Goal: Task Accomplishment & Management: Manage account settings

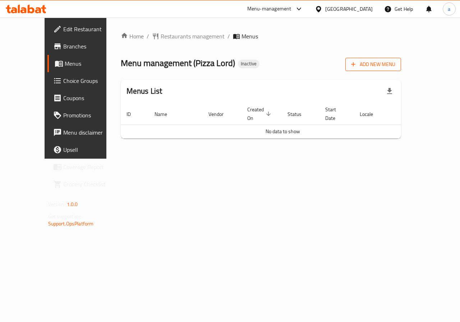
click at [357, 64] on icon "button" at bounding box center [353, 64] width 7 height 7
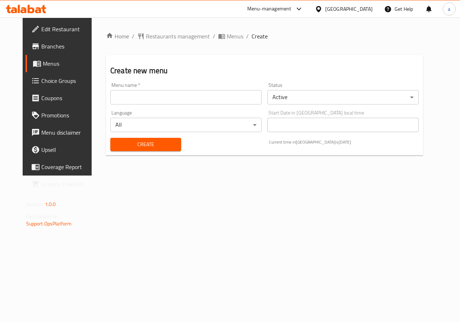
click at [185, 88] on div "Menu name   * Menu name *" at bounding box center [185, 94] width 151 height 22
click at [198, 99] on input "text" at bounding box center [185, 97] width 151 height 14
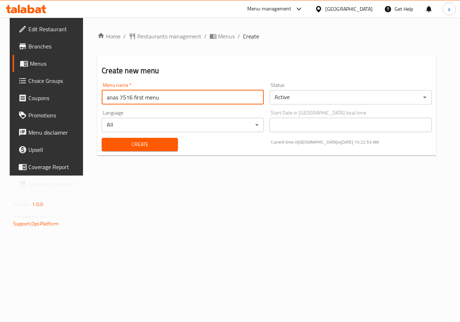
type input "anas 7516 first menu"
click at [133, 143] on span "Create" at bounding box center [139, 144] width 64 height 9
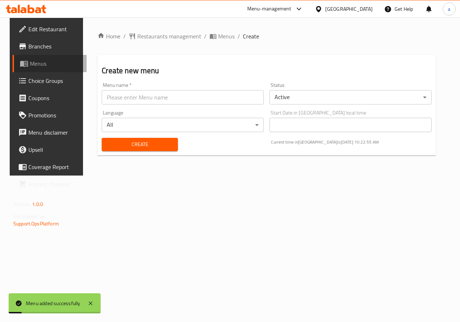
click at [53, 65] on span "Menus" at bounding box center [55, 63] width 51 height 9
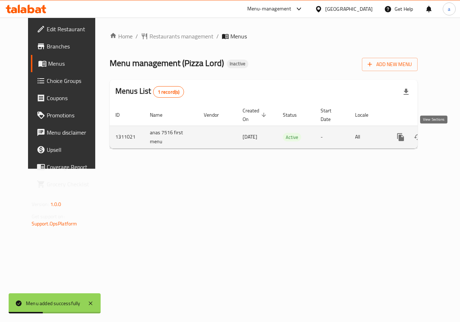
click at [444, 136] on link "enhanced table" at bounding box center [452, 137] width 17 height 17
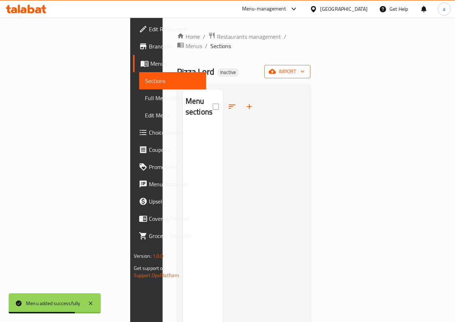
click at [304, 67] on span "import" at bounding box center [287, 71] width 35 height 9
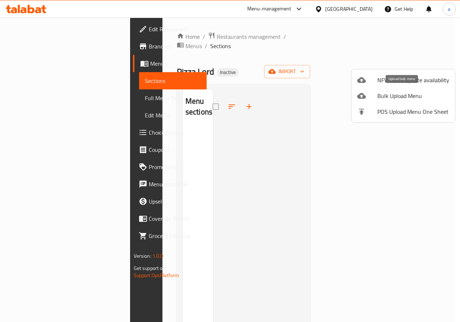
click at [408, 97] on span "Bulk Upload Menu" at bounding box center [413, 96] width 72 height 9
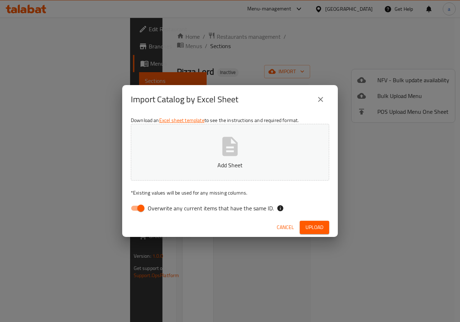
click at [149, 204] on span "Overwrite any current items that have the same ID." at bounding box center [211, 208] width 126 height 9
click at [149, 204] on input "Overwrite any current items that have the same ID." at bounding box center [140, 209] width 41 height 14
checkbox input "false"
click at [311, 226] on span "Upload" at bounding box center [314, 227] width 18 height 9
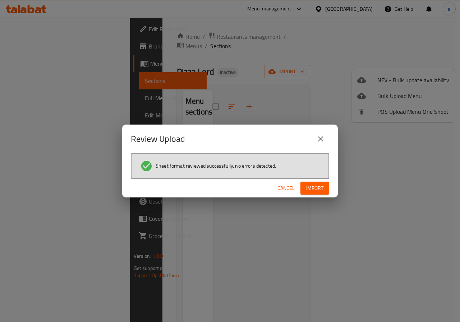
click at [325, 190] on button "Import" at bounding box center [314, 188] width 29 height 13
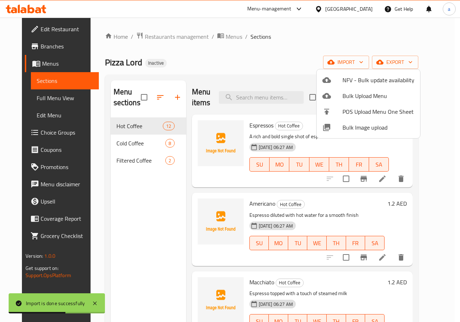
click at [300, 43] on div at bounding box center [230, 161] width 460 height 322
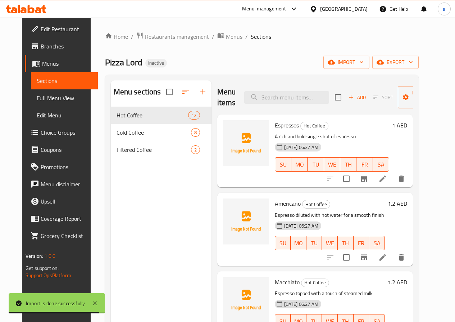
click at [42, 96] on span "Full Menu View" at bounding box center [64, 98] width 55 height 9
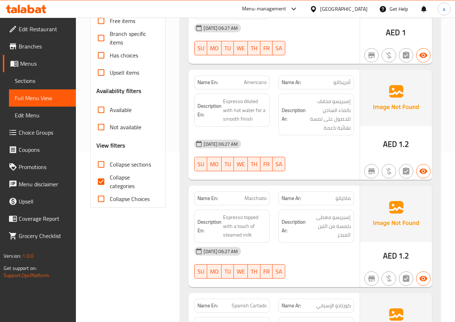
scroll to position [180, 0]
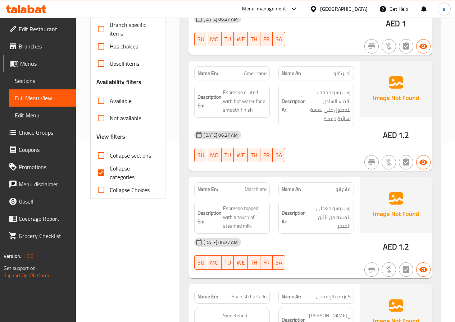
click at [121, 169] on span "Collapse categories" at bounding box center [132, 172] width 44 height 17
click at [110, 169] on input "Collapse categories" at bounding box center [100, 172] width 17 height 17
checkbox input "false"
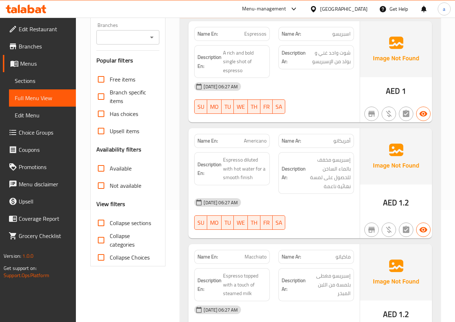
scroll to position [72, 0]
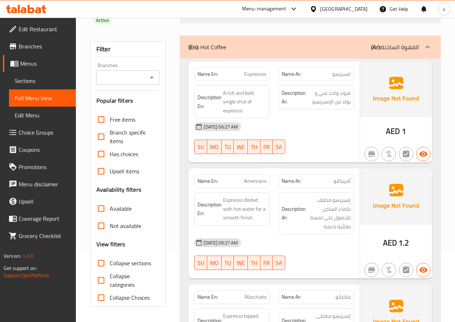
click at [52, 82] on span "Sections" at bounding box center [42, 81] width 55 height 9
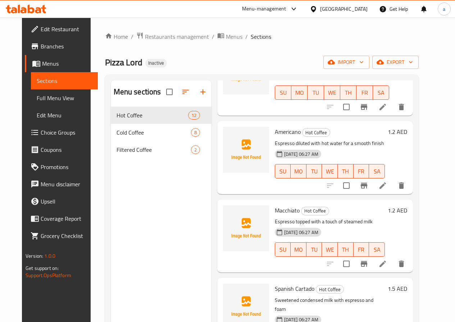
scroll to position [108, 0]
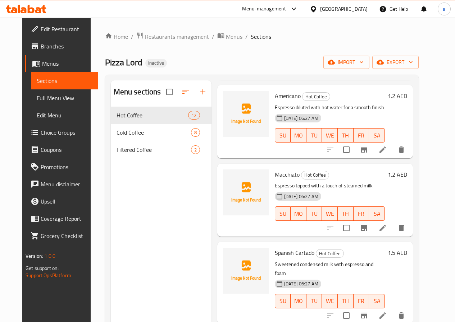
click at [387, 312] on icon at bounding box center [382, 316] width 9 height 9
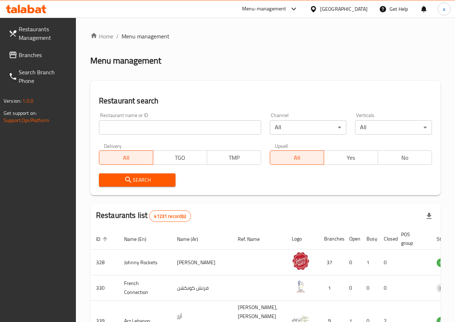
click at [52, 38] on span "Restaurants Management" at bounding box center [44, 33] width 51 height 17
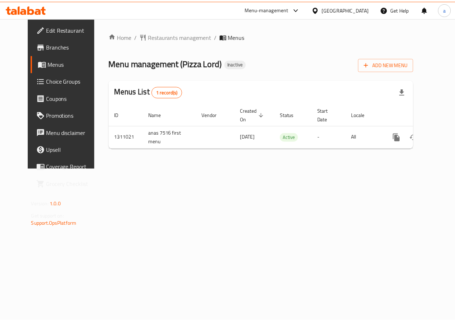
scroll to position [0, 3]
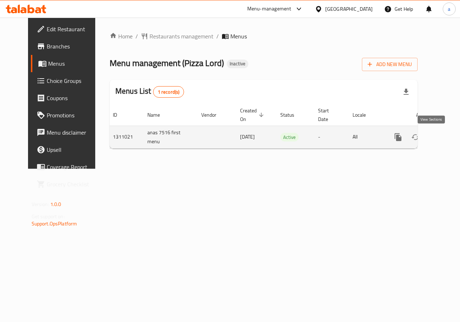
click at [446, 139] on icon "enhanced table" at bounding box center [450, 137] width 9 height 9
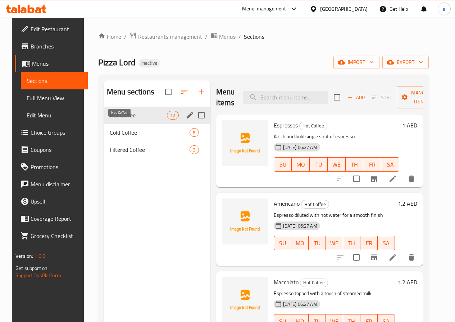
click at [127, 120] on span "Hot Coffee" at bounding box center [138, 115] width 57 height 9
click at [194, 122] on input "Menu sections" at bounding box center [201, 115] width 15 height 15
checkbox input "true"
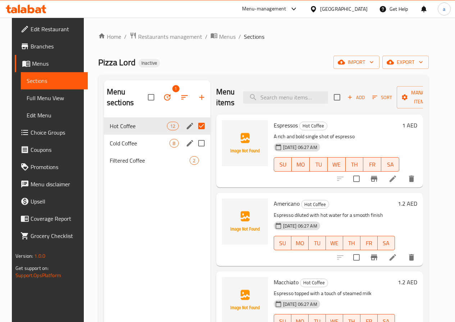
click at [194, 138] on input "Menu sections" at bounding box center [201, 143] width 15 height 15
checkbox input "true"
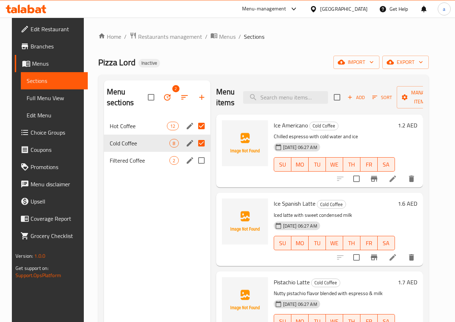
click at [194, 158] on input "Menu sections" at bounding box center [201, 160] width 15 height 15
checkbox input "true"
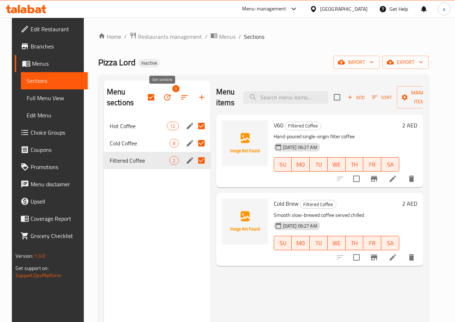
click at [180, 99] on icon "button" at bounding box center [184, 97] width 9 height 9
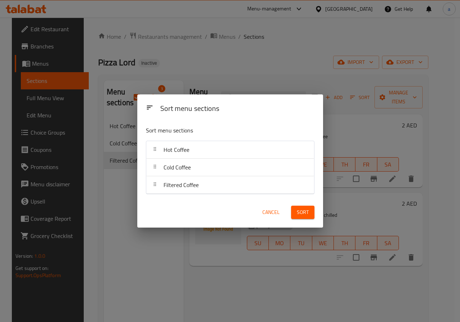
click at [265, 215] on span "Cancel" at bounding box center [270, 212] width 17 height 9
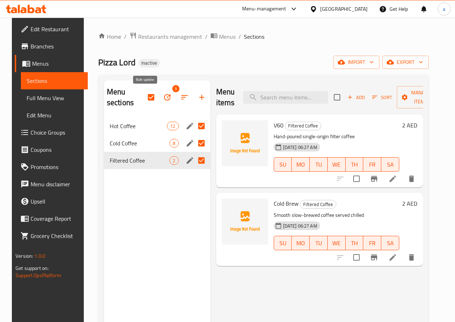
click at [163, 97] on icon "button" at bounding box center [167, 97] width 9 height 9
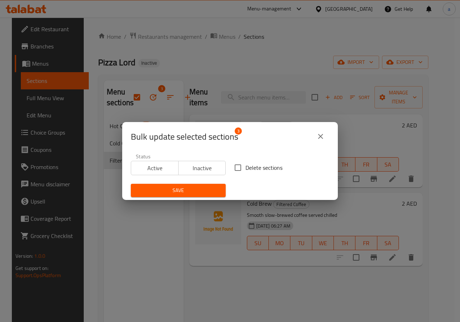
click at [253, 170] on span "Delete sections" at bounding box center [263, 168] width 37 height 9
click at [245, 170] on input "Delete sections" at bounding box center [237, 167] width 15 height 15
checkbox input "true"
click at [208, 189] on span "Save" at bounding box center [178, 190] width 83 height 9
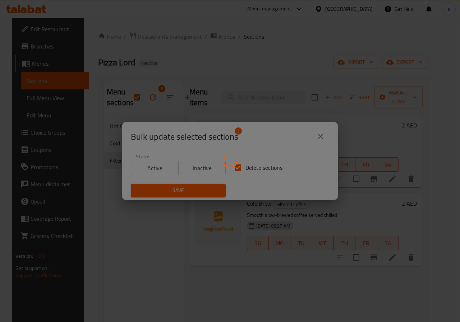
checkbox input "false"
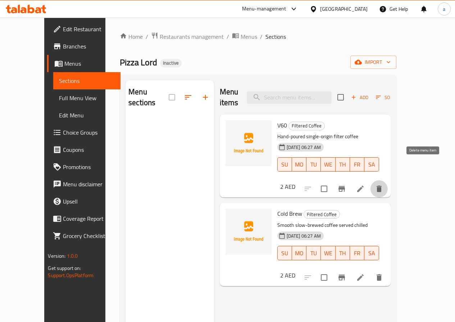
click at [383, 185] on icon "delete" at bounding box center [379, 189] width 9 height 9
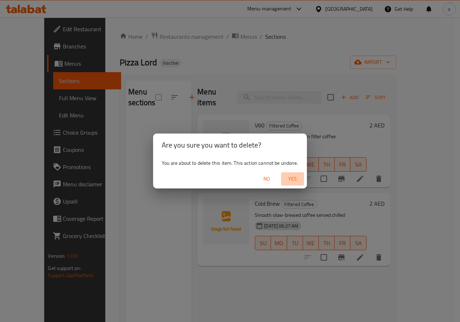
click at [295, 178] on span "Yes" at bounding box center [292, 179] width 17 height 9
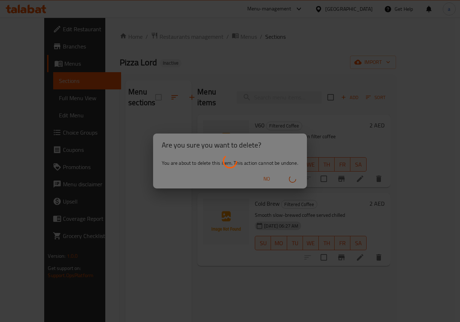
click at [208, 142] on div at bounding box center [230, 161] width 460 height 322
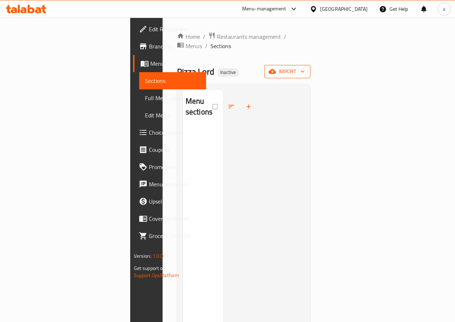
click at [304, 67] on span "import" at bounding box center [287, 71] width 35 height 9
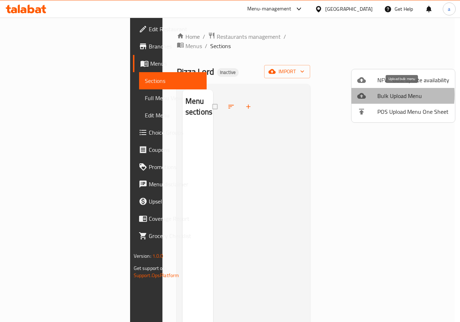
click at [371, 95] on div at bounding box center [367, 96] width 20 height 9
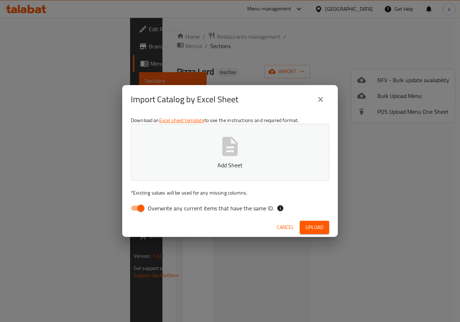
click at [169, 212] on span "Overwrite any current items that have the same ID." at bounding box center [211, 208] width 126 height 9
click at [161, 212] on input "Overwrite any current items that have the same ID." at bounding box center [140, 209] width 41 height 14
checkbox input "false"
click at [314, 227] on span "Upload" at bounding box center [314, 227] width 18 height 9
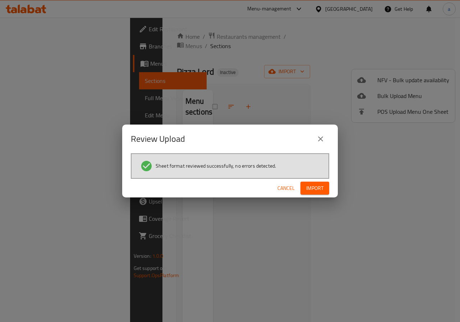
click at [320, 192] on span "Import" at bounding box center [314, 188] width 17 height 9
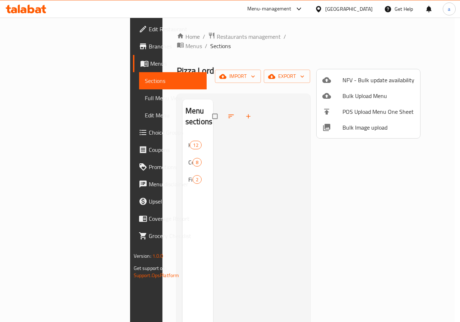
click at [224, 121] on div at bounding box center [230, 161] width 460 height 322
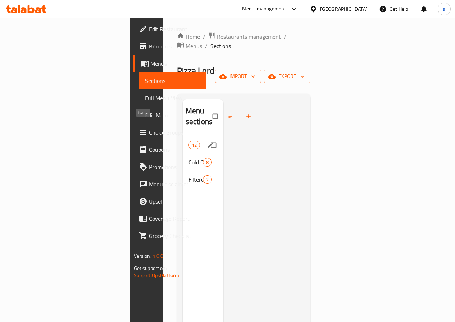
click at [188, 141] on span "Hot Coffee" at bounding box center [188, 145] width 0 height 9
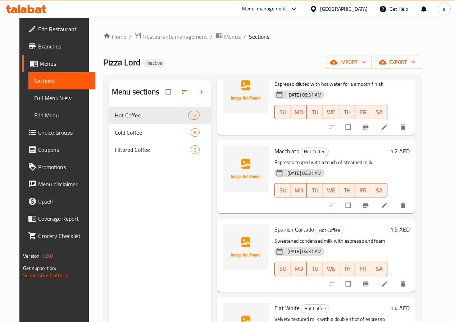
scroll to position [144, 0]
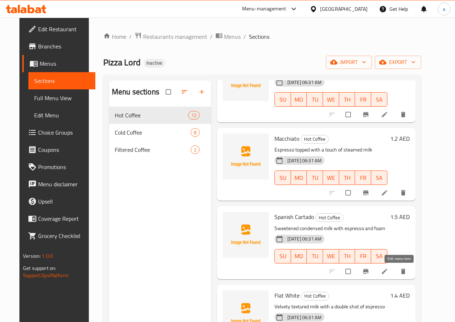
click at [388, 271] on icon at bounding box center [384, 271] width 7 height 7
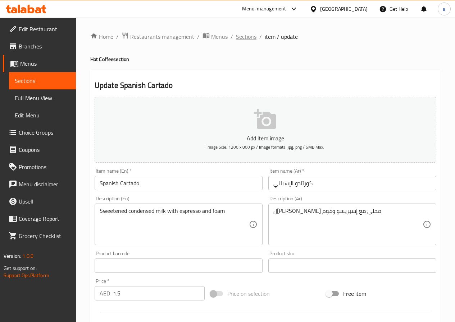
click at [239, 35] on span "Sections" at bounding box center [246, 36] width 20 height 9
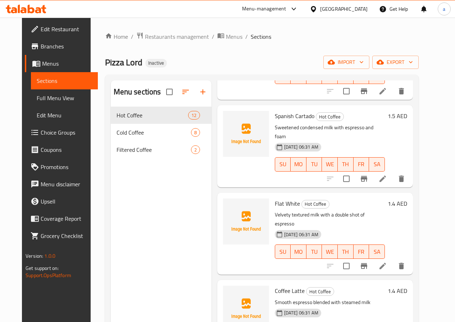
scroll to position [252, 0]
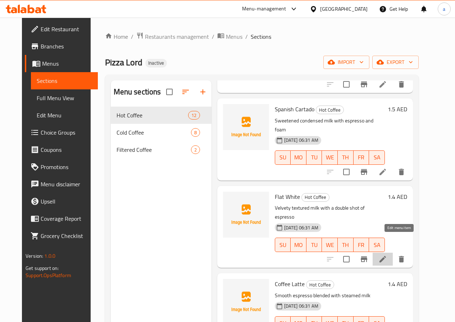
click at [387, 255] on icon at bounding box center [382, 259] width 9 height 9
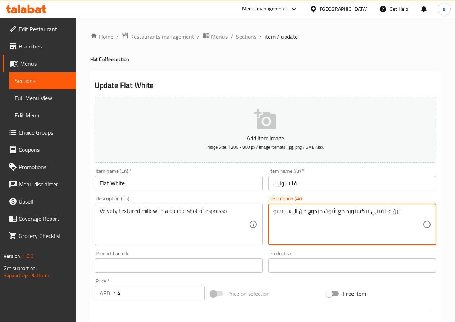
drag, startPoint x: 344, startPoint y: 211, endPoint x: 390, endPoint y: 216, distance: 45.9
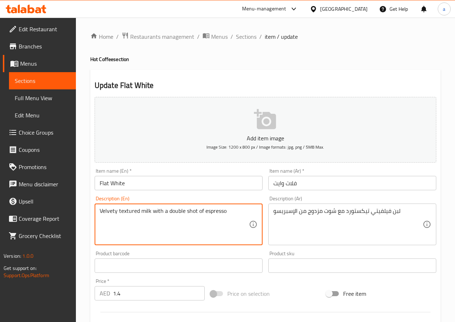
drag, startPoint x: 118, startPoint y: 211, endPoint x: 148, endPoint y: 213, distance: 30.3
drag, startPoint x: 99, startPoint y: 213, endPoint x: 152, endPoint y: 219, distance: 53.5
click at [152, 219] on textarea "Velvety textured milk with a double shot of espresso" at bounding box center [174, 225] width 149 height 34
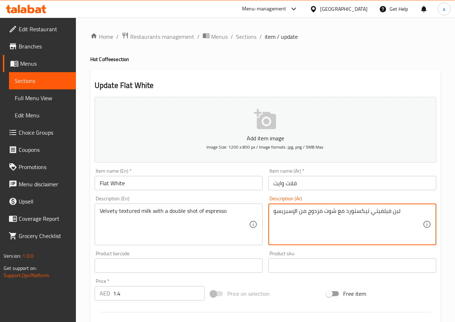
drag, startPoint x: 345, startPoint y: 213, endPoint x: 389, endPoint y: 217, distance: 44.0
paste textarea "حليب مخملي الملمس"
drag, startPoint x: 387, startPoint y: 212, endPoint x: 399, endPoint y: 215, distance: 12.5
click at [399, 215] on textarea "لبن حليب مخملي الملمس مع شوت مزدوج من الإسبريسو" at bounding box center [347, 225] width 149 height 34
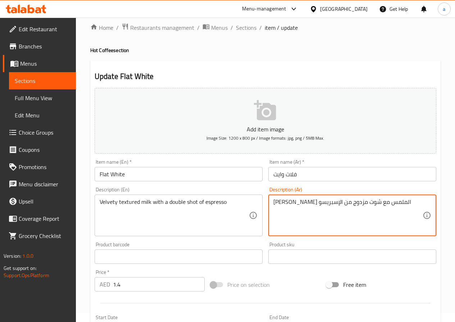
scroll to position [180, 0]
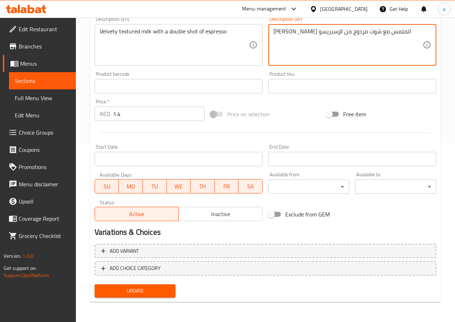
type textarea "لبن مخملي الملمس مع شوت مزدوج من الإسبريسو"
click at [155, 291] on span "Update" at bounding box center [135, 291] width 70 height 9
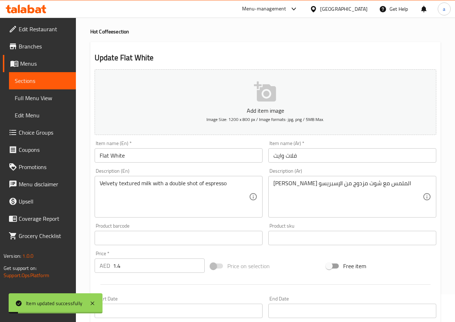
scroll to position [0, 0]
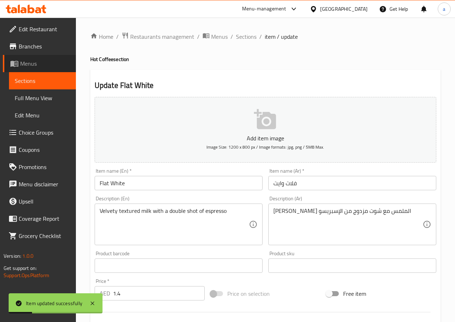
click at [31, 68] on span "Menus" at bounding box center [45, 63] width 50 height 9
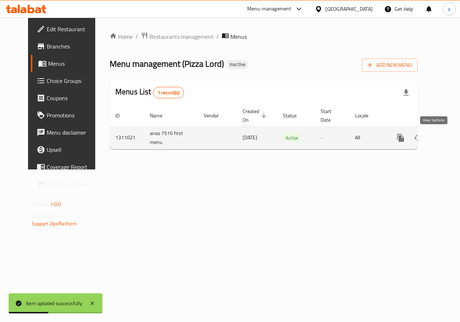
click at [444, 143] on link "enhanced table" at bounding box center [452, 137] width 17 height 17
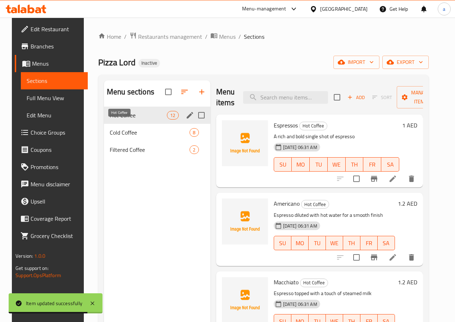
click at [130, 120] on span "Hot Coffee" at bounding box center [138, 115] width 57 height 9
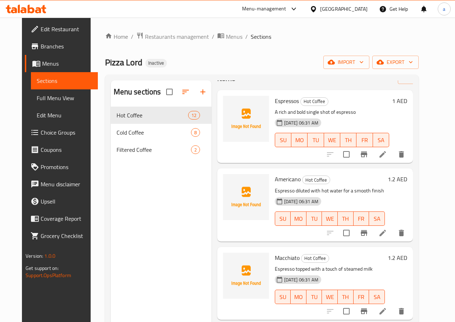
scroll to position [36, 0]
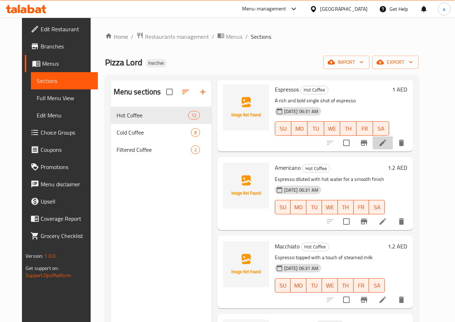
click at [392, 138] on li at bounding box center [382, 143] width 20 height 13
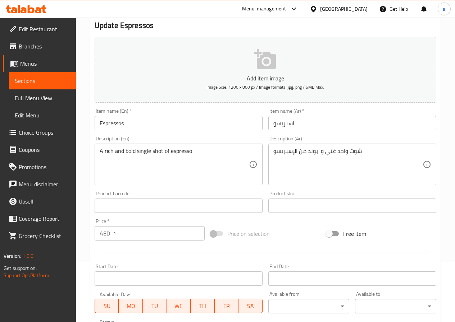
scroll to position [72, 0]
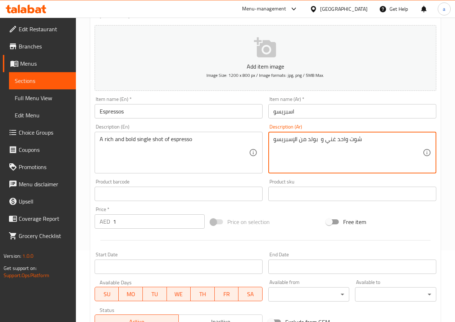
drag, startPoint x: 367, startPoint y: 137, endPoint x: 271, endPoint y: 137, distance: 95.6
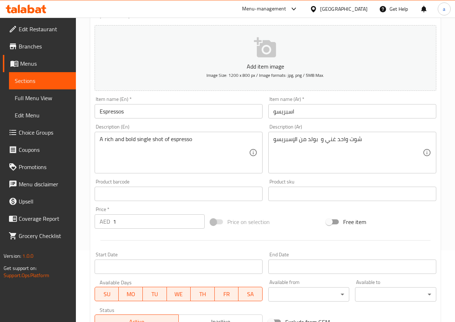
drag, startPoint x: 107, startPoint y: 141, endPoint x: 127, endPoint y: 142, distance: 20.5
click at [127, 142] on div "A rich and bold single shot of espresso Description (En)" at bounding box center [179, 153] width 168 height 42
drag, startPoint x: 97, startPoint y: 140, endPoint x: 130, endPoint y: 139, distance: 33.1
click at [130, 139] on div "A rich and bold single shot of espresso Description (En)" at bounding box center [179, 153] width 168 height 42
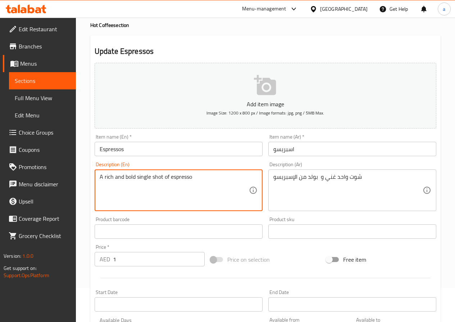
scroll to position [0, 0]
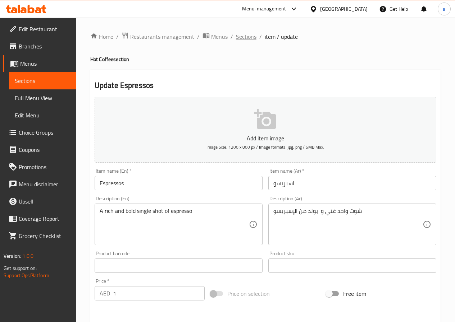
click at [246, 32] on span "Sections" at bounding box center [246, 36] width 20 height 9
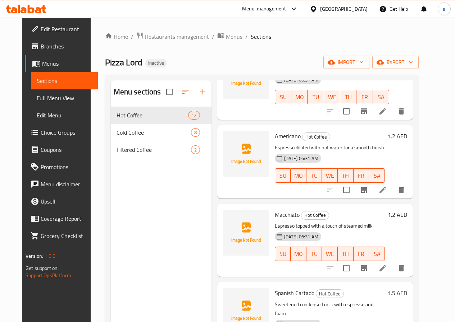
scroll to position [72, 0]
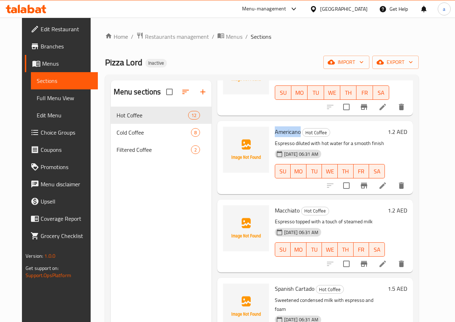
drag, startPoint x: 243, startPoint y: 130, endPoint x: 269, endPoint y: 133, distance: 26.1
click at [272, 133] on div "Americano Hot Coffee Espresso diluted with hot water for a smooth finish 11-09-…" at bounding box center [330, 157] width 116 height 67
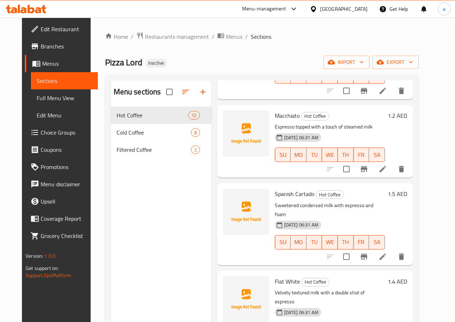
scroll to position [180, 0]
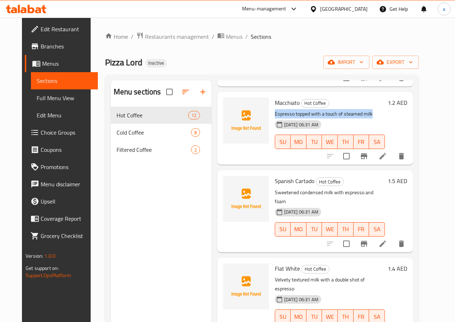
drag, startPoint x: 241, startPoint y: 112, endPoint x: 345, endPoint y: 118, distance: 104.0
click at [345, 117] on div "Macchiato Hot Coffee Espresso topped with a touch of steamed milk 11-09-2025 06…" at bounding box center [330, 128] width 116 height 67
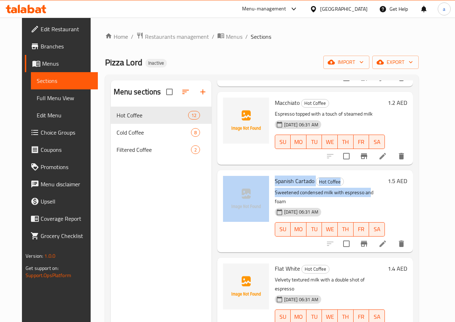
drag, startPoint x: 252, startPoint y: 196, endPoint x: 344, endPoint y: 191, distance: 92.1
click at [340, 192] on div "Spanish Cartado Hot Coffee Sweetened condensed milk with espresso and foam 11-0…" at bounding box center [315, 211] width 190 height 76
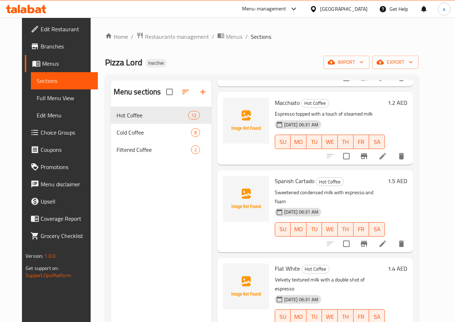
click at [344, 191] on p "Sweetened condensed milk with espresso and foam" at bounding box center [330, 197] width 110 height 18
click at [56, 95] on span "Full Menu View" at bounding box center [64, 98] width 55 height 9
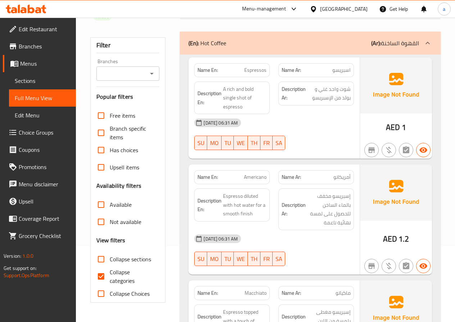
scroll to position [216, 0]
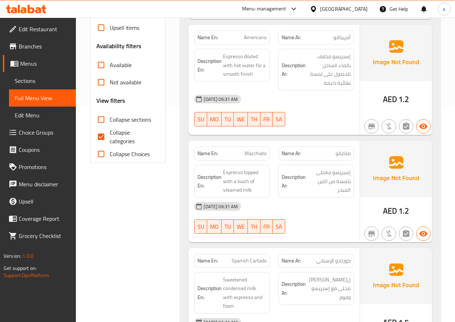
click at [101, 135] on input "Collapse categories" at bounding box center [100, 136] width 17 height 17
checkbox input "false"
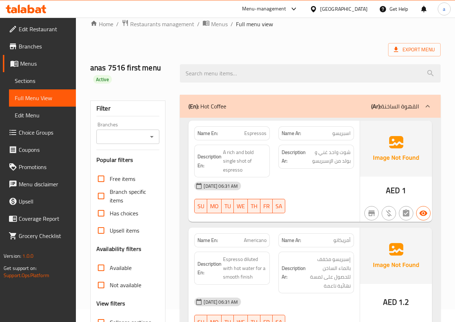
scroll to position [0, 0]
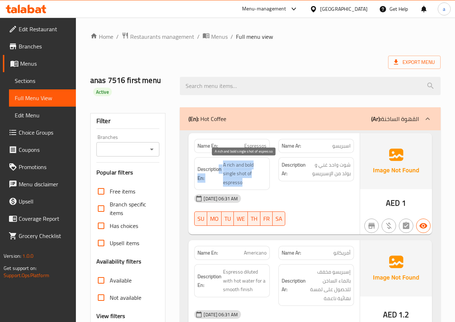
drag, startPoint x: 220, startPoint y: 164, endPoint x: 256, endPoint y: 181, distance: 40.0
click at [256, 181] on h6 "Description En: A rich and bold single shot of espresso" at bounding box center [231, 174] width 69 height 27
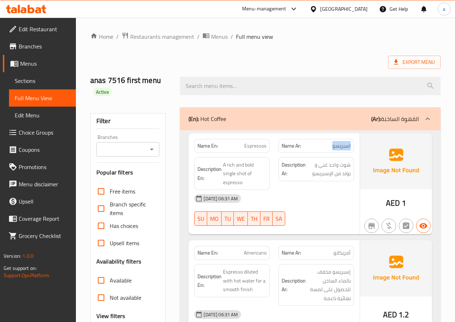
drag, startPoint x: 330, startPoint y: 145, endPoint x: 347, endPoint y: 160, distance: 22.7
click at [352, 147] on div "Name Ar: اسبريسو" at bounding box center [315, 146] width 75 height 14
drag, startPoint x: 354, startPoint y: 164, endPoint x: 307, endPoint y: 159, distance: 47.0
click at [308, 160] on div "Description Ar: شوت واحد غني و بولد من الإسبريسو" at bounding box center [316, 174] width 84 height 42
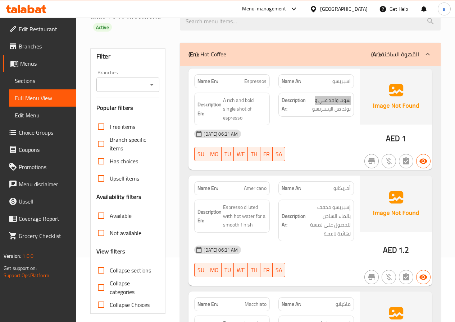
scroll to position [72, 0]
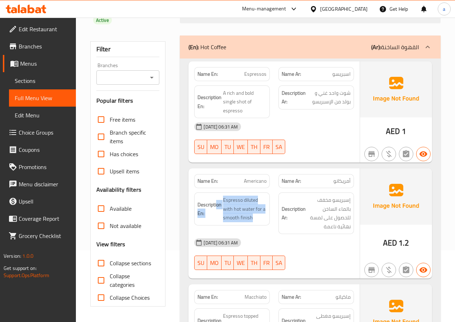
drag, startPoint x: 217, startPoint y: 198, endPoint x: 265, endPoint y: 203, distance: 48.5
click at [271, 203] on div "Description En: Espresso diluted with hot water for a smooth finish" at bounding box center [232, 213] width 84 height 50
click at [264, 203] on span "Espresso diluted with hot water for a smooth finish" at bounding box center [244, 209] width 43 height 27
click at [233, 200] on span "Espresso diluted with hot water for a smooth finish" at bounding box center [244, 209] width 43 height 27
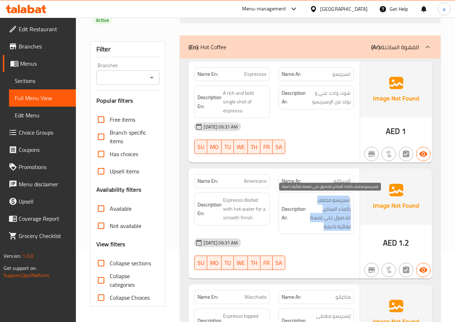
drag, startPoint x: 347, startPoint y: 202, endPoint x: 317, endPoint y: 227, distance: 39.1
click at [317, 227] on span "إسبريسو مخفف بالماء الساخن للحصول على لمسة نهائية ناعمة" at bounding box center [328, 213] width 43 height 35
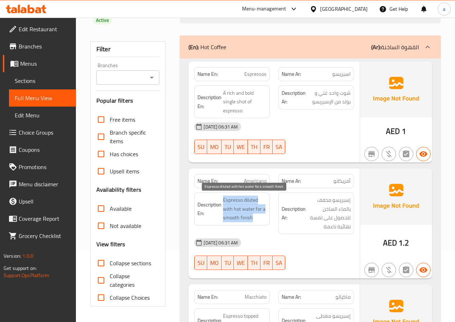
drag, startPoint x: 222, startPoint y: 198, endPoint x: 262, endPoint y: 215, distance: 43.5
click at [263, 215] on h6 "Description En: Espresso diluted with hot water for a smooth finish" at bounding box center [231, 209] width 69 height 27
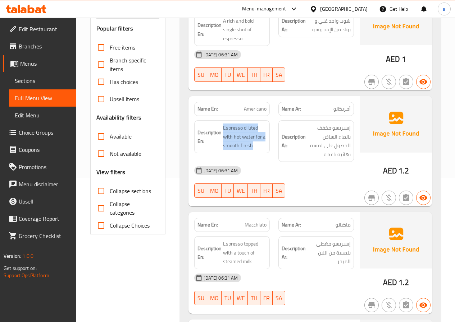
scroll to position [216, 0]
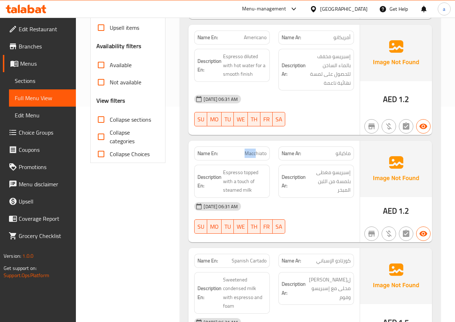
drag, startPoint x: 246, startPoint y: 152, endPoint x: 277, endPoint y: 155, distance: 31.4
click at [268, 153] on div "Name En: Macchiato" at bounding box center [231, 154] width 75 height 14
drag, startPoint x: 330, startPoint y: 156, endPoint x: 347, endPoint y: 169, distance: 21.2
click at [356, 152] on div "Name Ar: ماكياتو" at bounding box center [316, 153] width 84 height 23
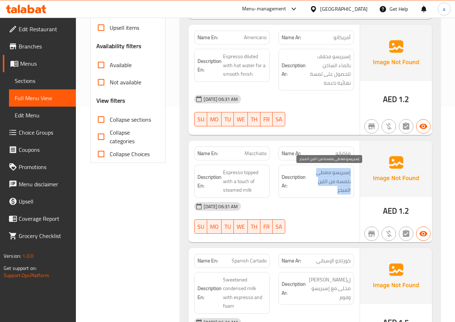
drag, startPoint x: 356, startPoint y: 170, endPoint x: 317, endPoint y: 187, distance: 42.8
click at [317, 187] on div "Description Ar: إسبريسو مغطى بلمسة من اللبن المبخر" at bounding box center [316, 182] width 84 height 42
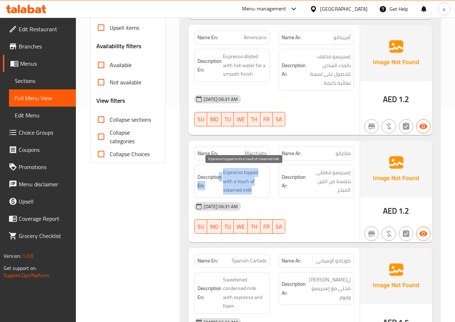
drag, startPoint x: 219, startPoint y: 170, endPoint x: 258, endPoint y: 188, distance: 43.8
click at [258, 188] on h6 "Description En: Espresso topped with a touch of steamed milk" at bounding box center [231, 181] width 69 height 27
drag, startPoint x: 256, startPoint y: 188, endPoint x: 243, endPoint y: 184, distance: 14.2
click at [255, 188] on span "Espresso topped with a touch of steamed milk" at bounding box center [244, 181] width 43 height 27
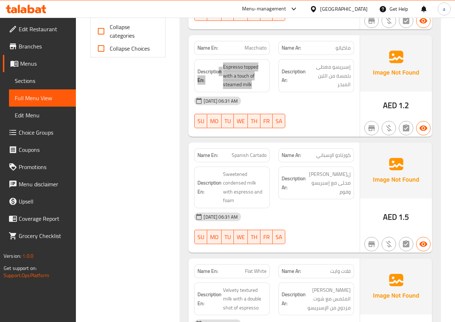
scroll to position [323, 0]
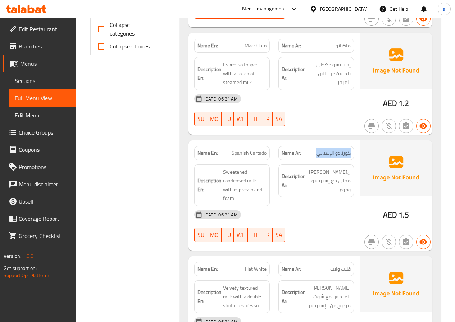
drag, startPoint x: 318, startPoint y: 153, endPoint x: 350, endPoint y: 153, distance: 32.4
click at [350, 153] on span "كورتادو الإسباني" at bounding box center [333, 154] width 35 height 8
drag, startPoint x: 233, startPoint y: 153, endPoint x: 267, endPoint y: 155, distance: 34.9
click at [266, 155] on span "Spanish Cartado" at bounding box center [248, 154] width 35 height 8
drag, startPoint x: 316, startPoint y: 66, endPoint x: 332, endPoint y: 67, distance: 16.2
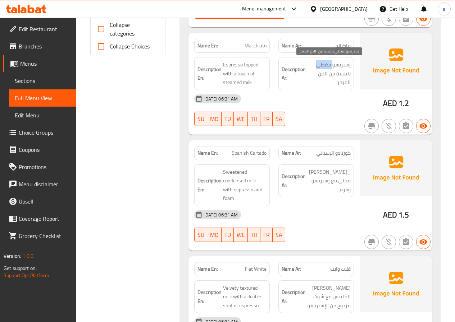
click at [332, 67] on span "إسبريسو مغطى بلمسة من اللبن المبخر" at bounding box center [328, 73] width 43 height 27
copy span "مغطى"
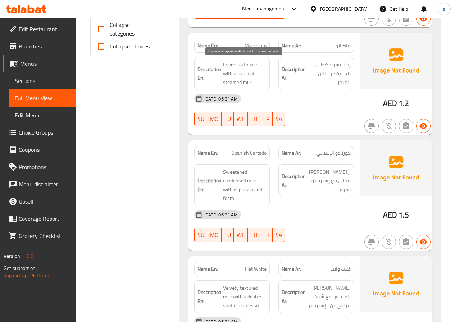
click at [249, 66] on span "Espresso topped with a touch of steamed milk" at bounding box center [244, 73] width 43 height 27
copy span "topped"
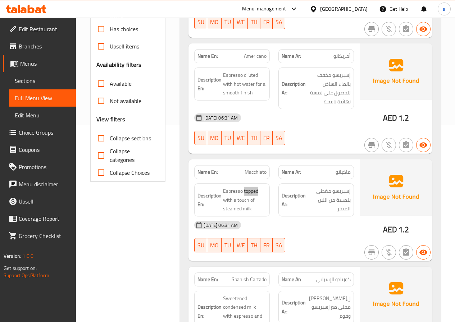
scroll to position [180, 0]
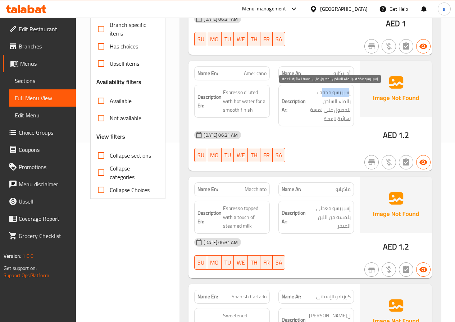
drag, startPoint x: 321, startPoint y: 93, endPoint x: 318, endPoint y: 99, distance: 6.6
click at [314, 93] on span "إسبريسو مخفف بالماء الساخن للحصول على لمسة نهائية ناعمة" at bounding box center [328, 105] width 43 height 35
drag, startPoint x: 326, startPoint y: 104, endPoint x: 318, endPoint y: 110, distance: 10.0
click at [321, 106] on span "إسبريسو مخفف بالماء الساخن للحصول على لمسة نهائية ناعمة" at bounding box center [328, 105] width 43 height 35
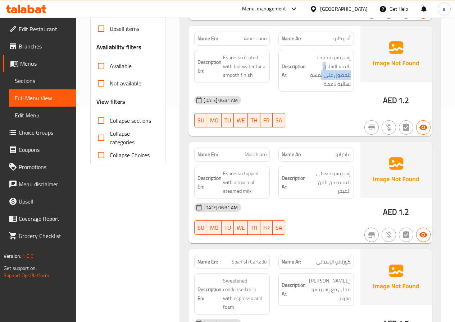
scroll to position [252, 0]
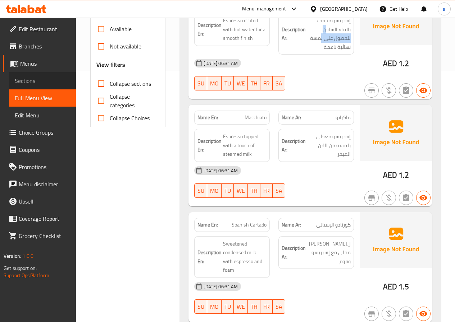
click at [57, 80] on span "Sections" at bounding box center [42, 81] width 55 height 9
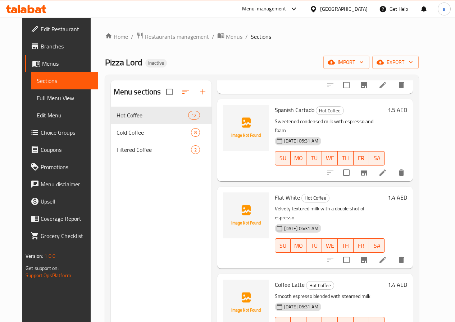
scroll to position [252, 0]
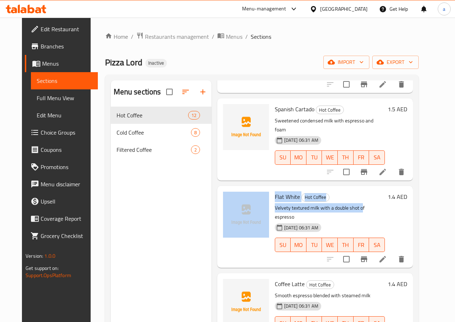
drag, startPoint x: 251, startPoint y: 198, endPoint x: 353, endPoint y: 201, distance: 102.5
click at [343, 201] on div "Flat White Hot Coffee Velvety textured milk with a double shot of espresso 11-0…" at bounding box center [315, 227] width 190 height 76
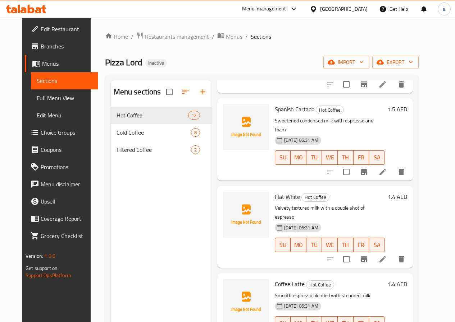
click at [353, 204] on p "Velvety textured milk with a double shot of espresso" at bounding box center [330, 213] width 110 height 18
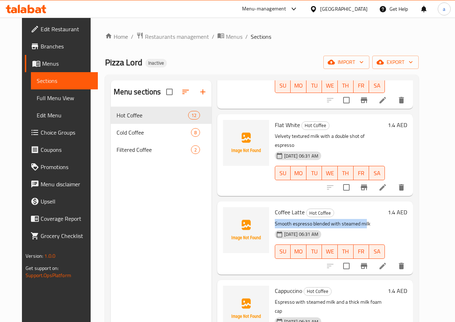
drag, startPoint x: 245, startPoint y: 206, endPoint x: 336, endPoint y: 206, distance: 90.6
click at [336, 220] on p "Smooth espresso blended with steamed milk" at bounding box center [330, 224] width 110 height 9
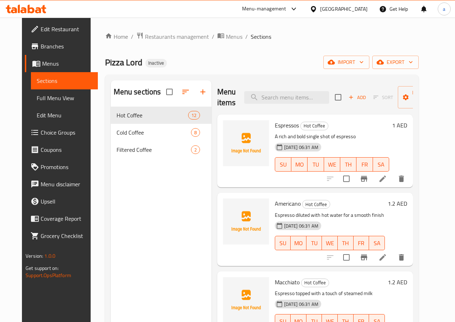
scroll to position [36, 0]
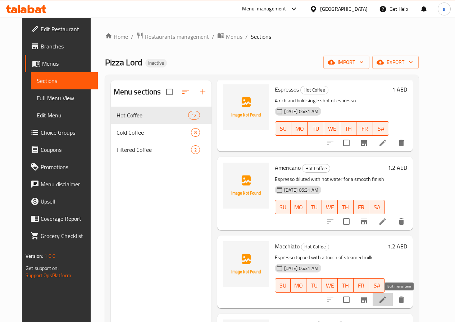
click at [386, 299] on icon at bounding box center [382, 300] width 6 height 6
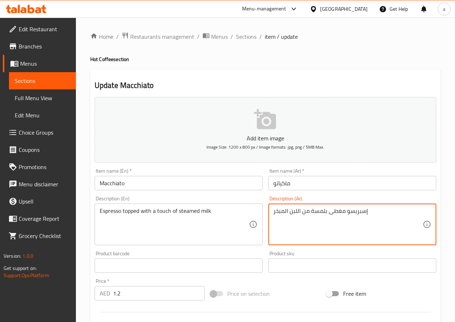
click at [337, 213] on textarea "إسبريسو مغطى بلمسة من اللبن المبخر" at bounding box center [347, 225] width 149 height 34
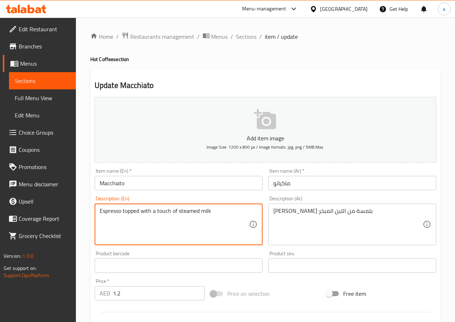
drag, startPoint x: 124, startPoint y: 210, endPoint x: 139, endPoint y: 212, distance: 15.2
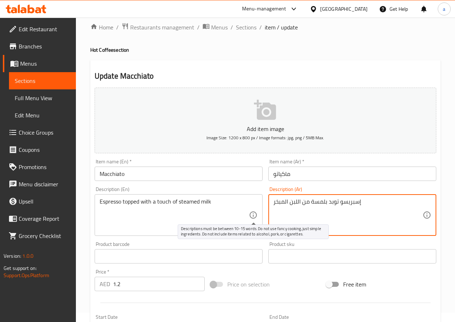
scroll to position [180, 0]
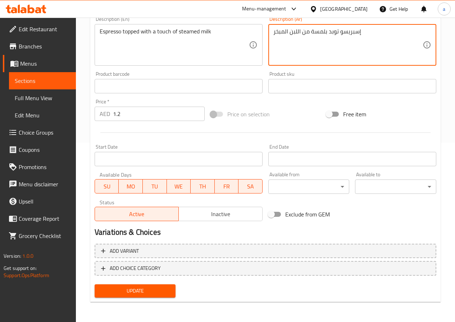
type textarea "إسبريسو توبد بلمسة من اللبن المبخر"
click at [161, 284] on div "Update" at bounding box center [135, 291] width 87 height 19
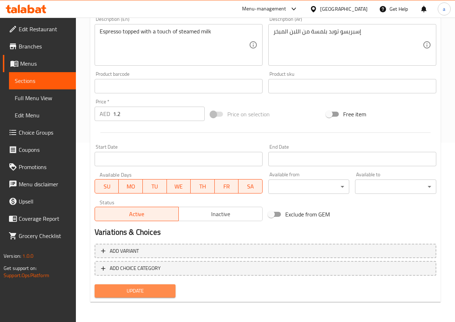
click at [160, 288] on span "Update" at bounding box center [135, 291] width 70 height 9
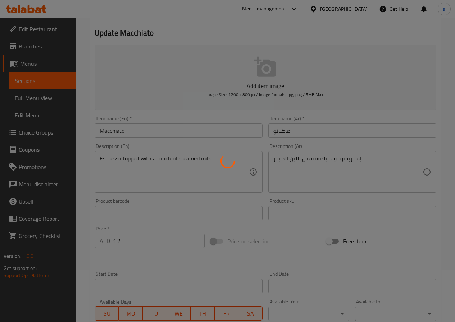
scroll to position [0, 0]
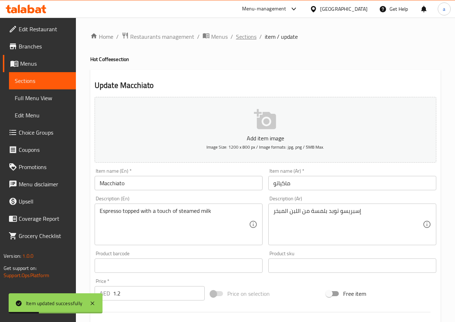
click at [249, 36] on span "Sections" at bounding box center [246, 36] width 20 height 9
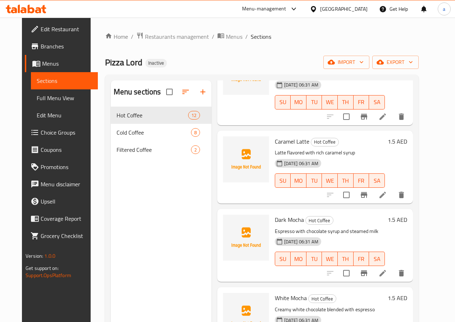
scroll to position [648, 0]
click at [53, 97] on span "Full Menu View" at bounding box center [64, 98] width 55 height 9
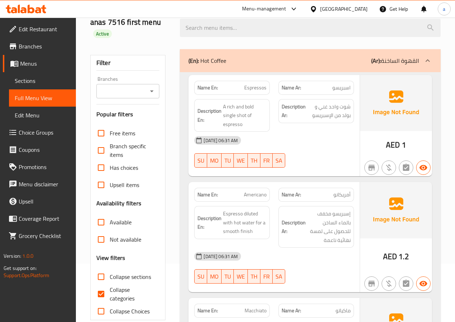
scroll to position [108, 0]
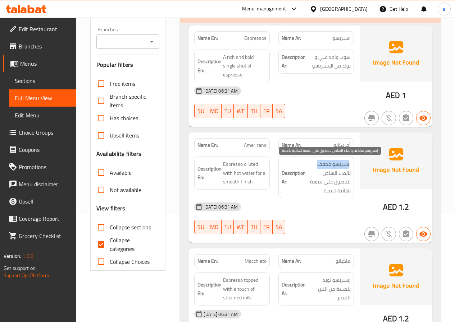
drag, startPoint x: 334, startPoint y: 166, endPoint x: 326, endPoint y: 174, distance: 11.4
click at [320, 167] on span "إسبريسو مخفف بالماء الساخن للحصول على لمسة نهائية ناعمة" at bounding box center [328, 177] width 43 height 35
click at [326, 174] on span "إسبريسو مخفف بالماء الساخن للحصول على لمسة نهائية ناعمة" at bounding box center [328, 177] width 43 height 35
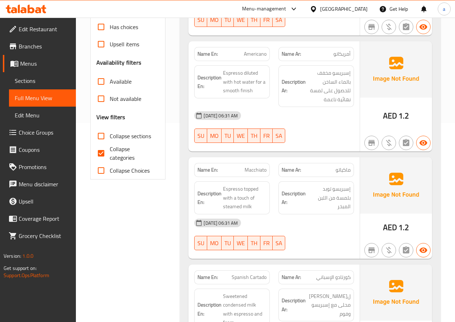
scroll to position [216, 0]
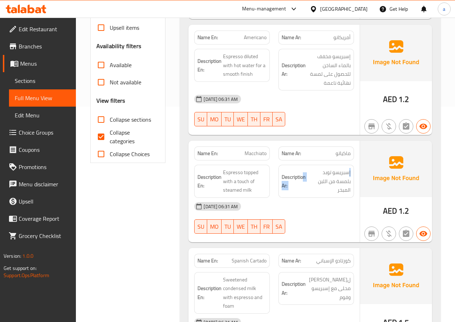
drag, startPoint x: 348, startPoint y: 175, endPoint x: 316, endPoint y: 180, distance: 32.4
click at [308, 178] on span "إسبريسو توبد بلمسة من اللبن المبخر" at bounding box center [328, 181] width 43 height 27
click at [319, 180] on span "إسبريسو توبد بلمسة من اللبن المبخر" at bounding box center [328, 181] width 43 height 27
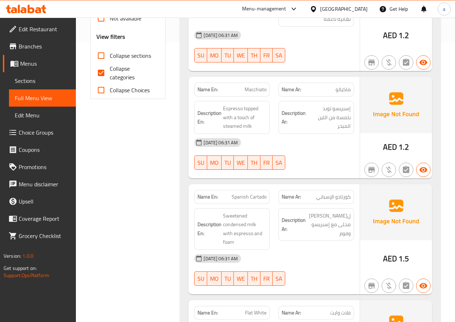
scroll to position [359, 0]
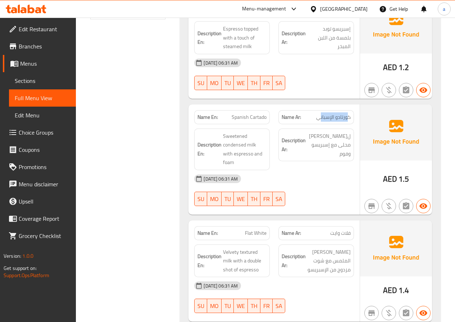
drag, startPoint x: 349, startPoint y: 116, endPoint x: 321, endPoint y: 118, distance: 27.4
click at [321, 118] on span "كورتادو الإسباني" at bounding box center [333, 118] width 35 height 8
drag, startPoint x: 231, startPoint y: 116, endPoint x: 258, endPoint y: 116, distance: 27.0
click at [258, 116] on p "Name En: Spanish Cartado" at bounding box center [231, 118] width 69 height 8
drag, startPoint x: 318, startPoint y: 145, endPoint x: 349, endPoint y: 134, distance: 32.4
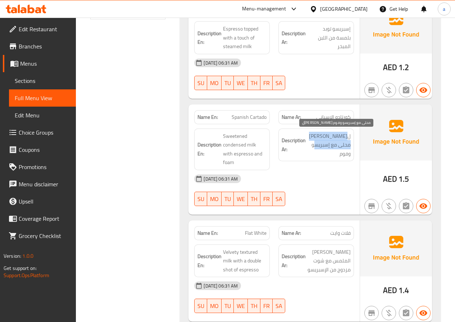
click at [349, 134] on span "ل[PERSON_NAME] محلى مع إسبريسو وفوم" at bounding box center [328, 145] width 43 height 27
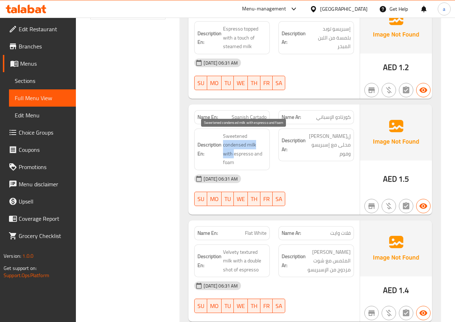
drag, startPoint x: 222, startPoint y: 155, endPoint x: 261, endPoint y: 132, distance: 45.8
click at [262, 132] on h6 "Description En: Sweetened condensed milk with espresso and foam" at bounding box center [231, 149] width 69 height 35
click at [255, 134] on span "Sweetened condensed milk with espresso and foam" at bounding box center [244, 149] width 43 height 35
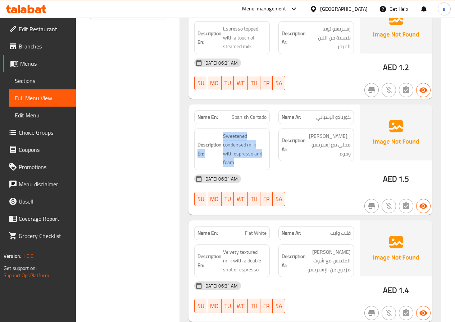
drag, startPoint x: 221, startPoint y: 136, endPoint x: 265, endPoint y: 153, distance: 47.0
click at [269, 156] on div "Description En: Sweetened condensed milk with espresso and foam" at bounding box center [231, 150] width 75 height 42
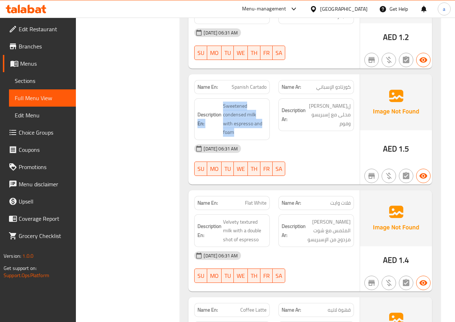
scroll to position [431, 0]
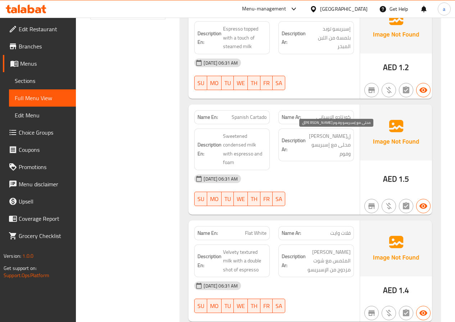
click at [309, 143] on span "ل[PERSON_NAME] محلى مع إسبريسو وفوم" at bounding box center [328, 145] width 43 height 27
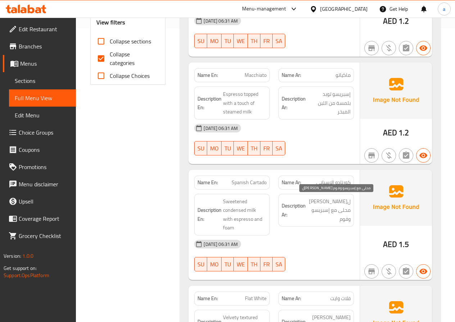
scroll to position [288, 0]
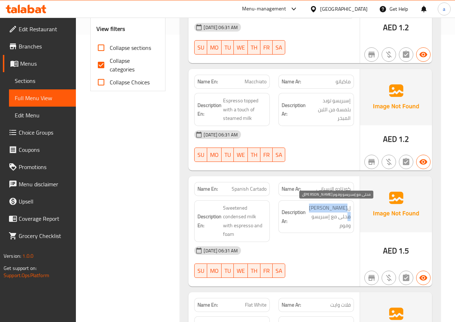
click at [308, 212] on span "ل[PERSON_NAME] محلى مع إسبريسو وفوم" at bounding box center [328, 217] width 43 height 27
click at [325, 218] on span "ل[PERSON_NAME] محلى مع إسبريسو وفوم" at bounding box center [328, 217] width 43 height 27
drag, startPoint x: 350, startPoint y: 216, endPoint x: 341, endPoint y: 211, distance: 9.8
click at [351, 216] on div "Description Ar: لبن مكثف محلى مع إسبريسو وفوم" at bounding box center [315, 217] width 75 height 33
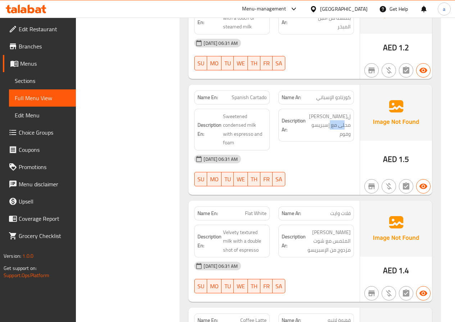
scroll to position [395, 0]
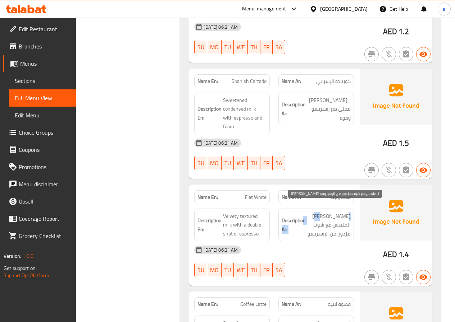
drag, startPoint x: 302, startPoint y: 205, endPoint x: 344, endPoint y: 203, distance: 42.1
click at [344, 209] on div "Description Ar: لبن مخملي الملمس مع شوت مزدوج من الإسبريسو" at bounding box center [315, 225] width 75 height 33
click at [340, 214] on span "لبن مخملي الملمس مع شوت مزدوج من الإسبريسو" at bounding box center [328, 225] width 43 height 27
drag, startPoint x: 319, startPoint y: 208, endPoint x: 308, endPoint y: 212, distance: 11.7
click at [307, 212] on span "لبن مخملي الملمس مع شوت مزدوج من الإسبريسو" at bounding box center [328, 225] width 43 height 27
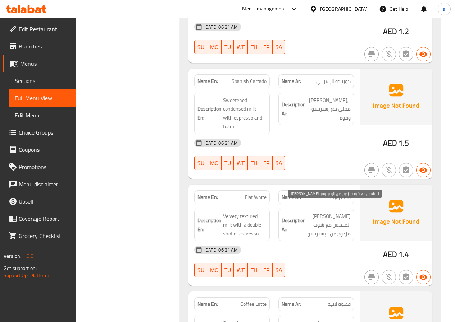
click at [318, 218] on span "لبن مخملي الملمس مع شوت مزدوج من الإسبريسو" at bounding box center [328, 225] width 43 height 27
drag, startPoint x: 322, startPoint y: 220, endPoint x: 336, endPoint y: 227, distance: 16.4
click at [337, 221] on h6 "Description Ar: لبن مخملي الملمس مع شوت مزدوج من الإسبريسو" at bounding box center [315, 225] width 69 height 27
click at [336, 231] on div "Description Ar: لبن مخملي الملمس مع شوت مزدوج من الإسبريسو" at bounding box center [315, 225] width 75 height 33
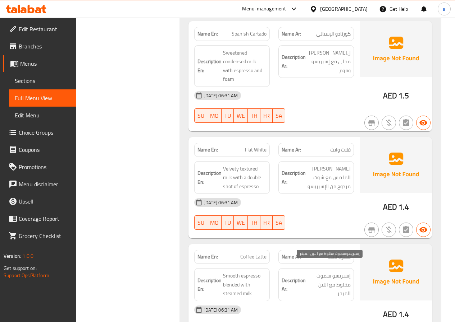
scroll to position [503, 0]
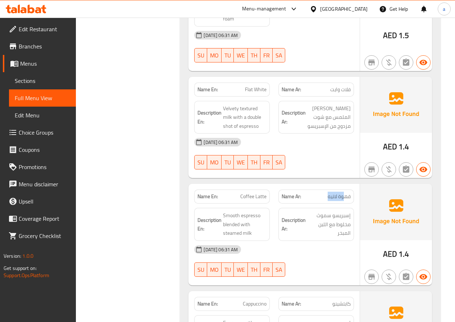
drag, startPoint x: 344, startPoint y: 188, endPoint x: 323, endPoint y: 187, distance: 21.3
click at [323, 193] on p "Name Ar: قهوة لاتيه" at bounding box center [315, 197] width 69 height 8
drag, startPoint x: 337, startPoint y: 228, endPoint x: 347, endPoint y: 208, distance: 22.2
click at [347, 211] on span "إسبريسو سموث مخلوط مع اللبن المبخر" at bounding box center [328, 224] width 43 height 27
click at [336, 218] on span "إسبريسو سموث مخلوط مع اللبن المبخر" at bounding box center [328, 224] width 43 height 27
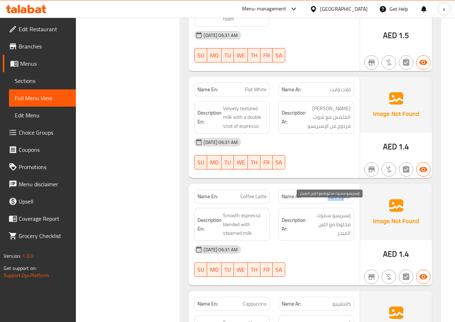
drag, startPoint x: 331, startPoint y: 228, endPoint x: 349, endPoint y: 205, distance: 29.0
click at [349, 211] on span "إسبريسو سموث مخلوط مع اللبن المبخر" at bounding box center [328, 224] width 43 height 27
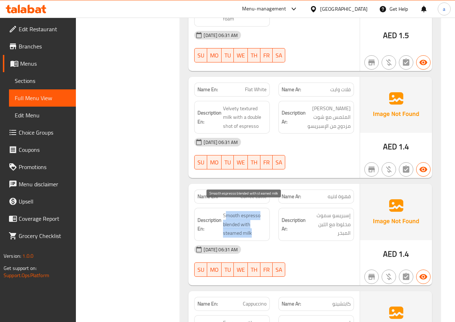
drag, startPoint x: 256, startPoint y: 224, endPoint x: 238, endPoint y: 213, distance: 20.0
click at [228, 211] on span "Smooth espresso blended with steamed milk" at bounding box center [244, 224] width 43 height 27
click at [246, 214] on span "Smooth espresso blended with steamed milk" at bounding box center [244, 224] width 43 height 27
drag, startPoint x: 222, startPoint y: 205, endPoint x: 241, endPoint y: 209, distance: 18.8
click at [241, 211] on h6 "Description En: Smooth espresso blended with steamed milk" at bounding box center [231, 224] width 69 height 27
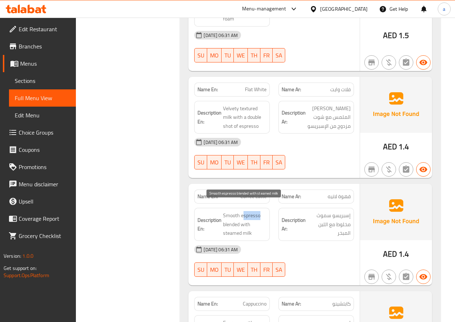
drag, startPoint x: 243, startPoint y: 210, endPoint x: 253, endPoint y: 210, distance: 10.1
click at [254, 211] on span "Smooth espresso blended with steamed milk" at bounding box center [244, 224] width 43 height 27
click at [245, 211] on span "Smooth espresso blended with steamed milk" at bounding box center [244, 224] width 43 height 27
drag, startPoint x: 240, startPoint y: 208, endPoint x: 248, endPoint y: 210, distance: 7.8
click at [262, 211] on span "Smooth espresso blended with steamed milk" at bounding box center [244, 224] width 43 height 27
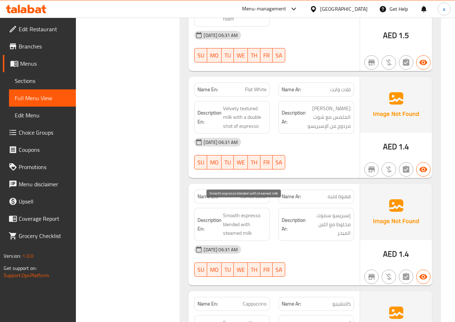
click at [243, 213] on span "Smooth espresso blended with steamed milk" at bounding box center [244, 224] width 43 height 27
drag, startPoint x: 226, startPoint y: 215, endPoint x: 240, endPoint y: 215, distance: 14.0
click at [240, 215] on span "Smooth espresso blended with steamed milk" at bounding box center [244, 224] width 43 height 27
drag, startPoint x: 222, startPoint y: 216, endPoint x: 240, endPoint y: 217, distance: 18.0
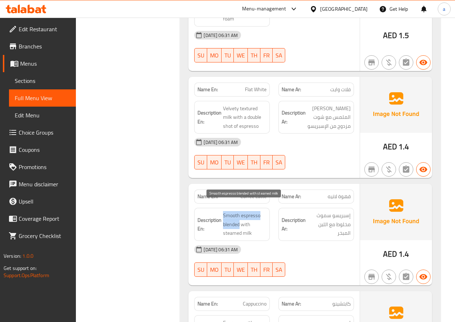
click at [240, 217] on h6 "Description En: Smooth espresso blended with steamed milk" at bounding box center [231, 224] width 69 height 27
click at [239, 216] on span "Smooth espresso blended with steamed milk" at bounding box center [244, 224] width 43 height 27
click at [233, 215] on span "Smooth espresso blended with steamed milk" at bounding box center [244, 224] width 43 height 27
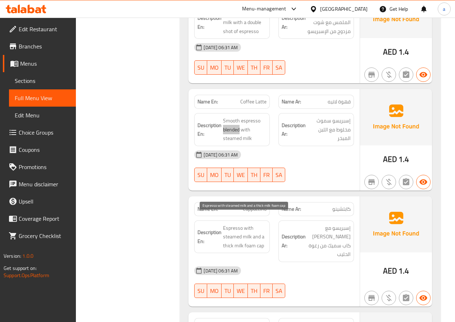
scroll to position [611, 0]
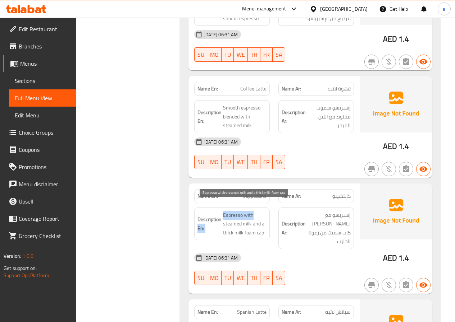
drag, startPoint x: 222, startPoint y: 207, endPoint x: 252, endPoint y: 209, distance: 30.7
click at [253, 211] on h6 "Description En: Espresso with steamed milk and a thick milk foam cap" at bounding box center [231, 224] width 69 height 27
click at [230, 211] on span "Espresso with steamed milk and a thick milk foam cap" at bounding box center [244, 224] width 43 height 27
click at [229, 211] on span "Espresso with steamed milk and a thick milk foam cap" at bounding box center [244, 224] width 43 height 27
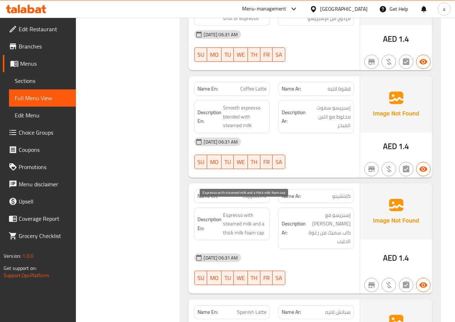
click at [252, 211] on span "Espresso with steamed milk and a thick milk foam cap" at bounding box center [244, 224] width 43 height 27
click at [251, 211] on span "Espresso with steamed milk and a thick milk foam cap" at bounding box center [244, 224] width 43 height 27
click at [231, 217] on span "Espresso with steamed milk and a thick milk foam cap" at bounding box center [244, 224] width 43 height 27
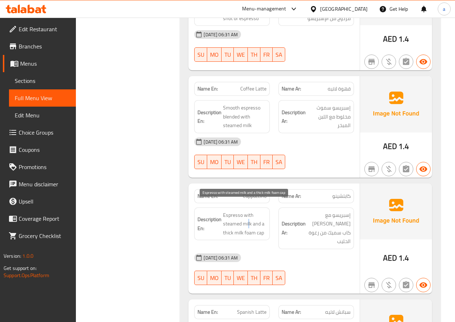
click at [248, 218] on span "Espresso with steamed milk and a thick milk foam cap" at bounding box center [244, 224] width 43 height 27
click at [258, 215] on span "Espresso with steamed milk and a thick milk foam cap" at bounding box center [244, 224] width 43 height 27
click at [264, 216] on span "Espresso with steamed milk and a thick milk foam cap" at bounding box center [244, 224] width 43 height 27
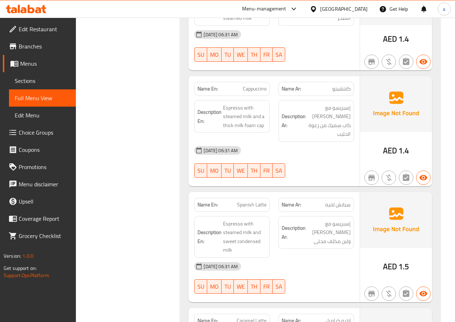
scroll to position [719, 0]
drag, startPoint x: 240, startPoint y: 187, endPoint x: 265, endPoint y: 186, distance: 24.8
click at [265, 201] on span "Spanish Latte" at bounding box center [251, 205] width 29 height 8
drag, startPoint x: 318, startPoint y: 186, endPoint x: 346, endPoint y: 188, distance: 28.8
click at [346, 201] on p "Name Ar: سبانش لاتيه" at bounding box center [315, 205] width 69 height 8
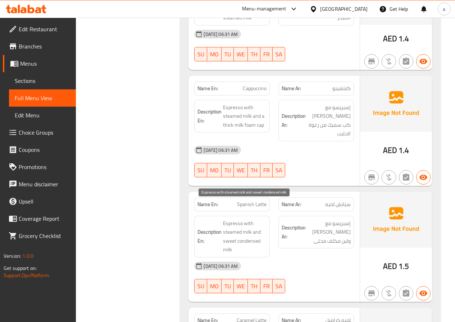
click at [229, 219] on span "Espresso with steamed milk and sweet condensed milk" at bounding box center [244, 236] width 43 height 35
drag, startPoint x: 223, startPoint y: 206, endPoint x: 251, endPoint y: 206, distance: 28.0
click at [251, 219] on span "Espresso with steamed milk and sweet condensed milk" at bounding box center [244, 236] width 43 height 35
drag, startPoint x: 221, startPoint y: 213, endPoint x: 244, endPoint y: 215, distance: 22.4
click at [244, 219] on h6 "Description En: Espresso with steamed milk and sweet condensed milk" at bounding box center [231, 236] width 69 height 35
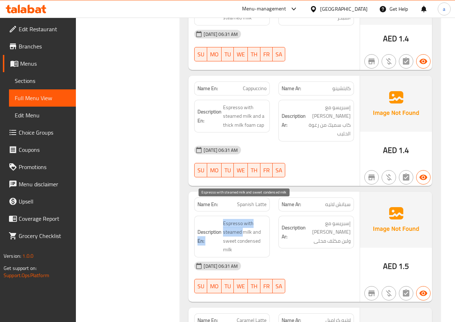
click at [225, 219] on span "Espresso with steamed milk and sweet condensed milk" at bounding box center [244, 236] width 43 height 35
click at [226, 219] on span "Espresso with steamed milk and sweet condensed milk" at bounding box center [244, 236] width 43 height 35
click at [249, 219] on span "Espresso with steamed milk and sweet condensed milk" at bounding box center [244, 236] width 43 height 35
drag, startPoint x: 249, startPoint y: 214, endPoint x: 253, endPoint y: 215, distance: 4.0
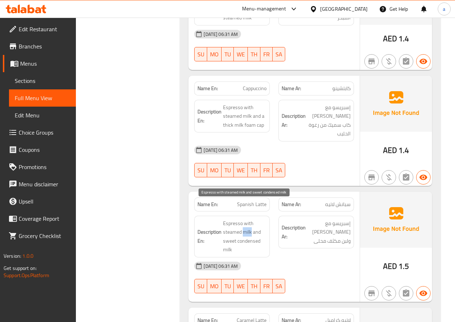
click at [249, 219] on span "Espresso with steamed milk and sweet condensed milk" at bounding box center [244, 236] width 43 height 35
click at [260, 219] on span "Espresso with steamed milk and sweet condensed milk" at bounding box center [244, 236] width 43 height 35
click at [259, 219] on span "Espresso with steamed milk and sweet condensed milk" at bounding box center [244, 236] width 43 height 35
click at [233, 222] on span "Espresso with steamed milk and sweet condensed milk" at bounding box center [244, 236] width 43 height 35
click at [234, 224] on span "Espresso with steamed milk and sweet condensed milk" at bounding box center [244, 236] width 43 height 35
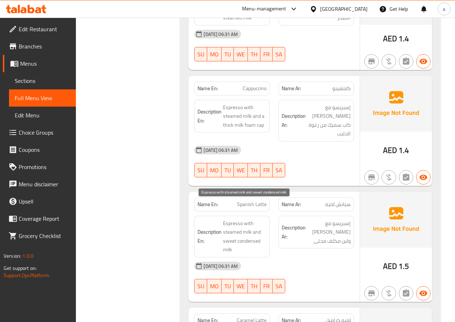
drag, startPoint x: 248, startPoint y: 225, endPoint x: 331, endPoint y: 232, distance: 83.0
click at [249, 225] on span "Espresso with steamed milk and sweet condensed milk" at bounding box center [244, 236] width 43 height 35
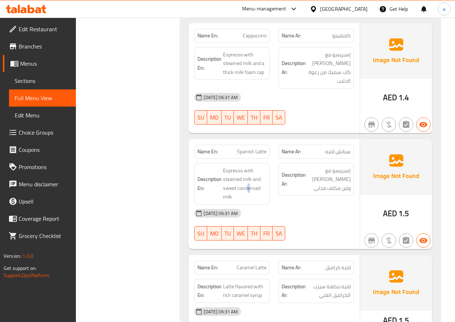
scroll to position [863, 0]
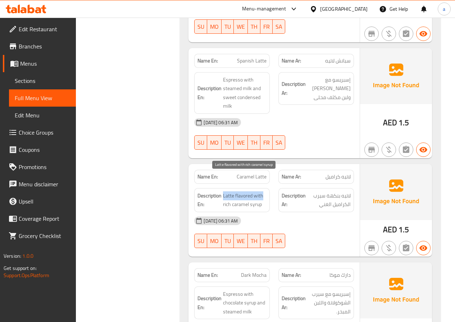
drag, startPoint x: 222, startPoint y: 179, endPoint x: 262, endPoint y: 181, distance: 39.6
click at [262, 192] on h6 "Description En: Latte flavored with rich caramel syrup" at bounding box center [231, 201] width 69 height 18
drag, startPoint x: 226, startPoint y: 187, endPoint x: 261, endPoint y: 188, distance: 34.5
click at [261, 192] on span "Latte flavored with rich caramel syrup" at bounding box center [244, 201] width 43 height 18
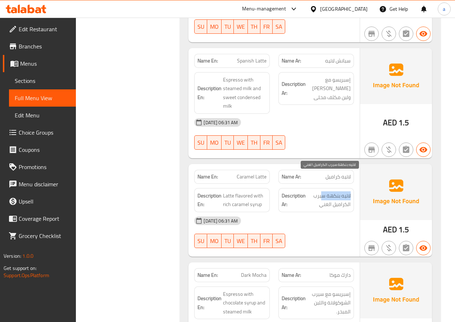
drag, startPoint x: 347, startPoint y: 179, endPoint x: 313, endPoint y: 194, distance: 37.0
click at [317, 188] on div "Description Ar: لاتيه بنكهة سيرب الكراميل الغني" at bounding box center [315, 200] width 75 height 24
click at [313, 212] on div "11-09-2025 06:31 AM" at bounding box center [274, 220] width 168 height 17
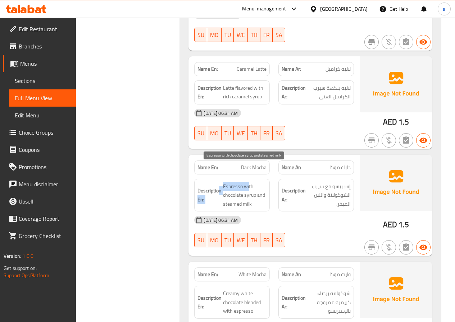
drag, startPoint x: 220, startPoint y: 169, endPoint x: 251, endPoint y: 170, distance: 31.3
click at [251, 182] on h6 "Description En: Espresso with chocolate syrup and steamed milk" at bounding box center [231, 195] width 69 height 27
drag, startPoint x: 253, startPoint y: 171, endPoint x: 233, endPoint y: 176, distance: 20.1
click at [253, 182] on span "Espresso with chocolate syrup and steamed milk" at bounding box center [244, 195] width 43 height 27
drag, startPoint x: 225, startPoint y: 169, endPoint x: 249, endPoint y: 171, distance: 24.9
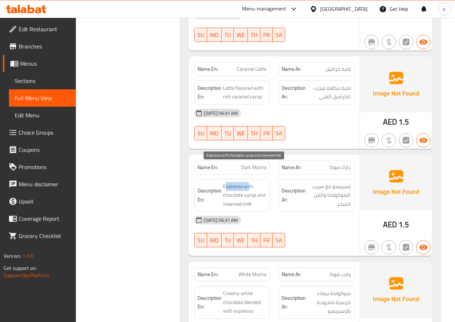
click at [249, 182] on span "Espresso with chocolate syrup and steamed milk" at bounding box center [244, 195] width 43 height 27
click at [224, 182] on span "Espresso with chocolate syrup and steamed milk" at bounding box center [244, 195] width 43 height 27
drag, startPoint x: 224, startPoint y: 179, endPoint x: 248, endPoint y: 179, distance: 23.7
click at [248, 182] on span "Espresso with chocolate syrup and steamed milk" at bounding box center [244, 195] width 43 height 27
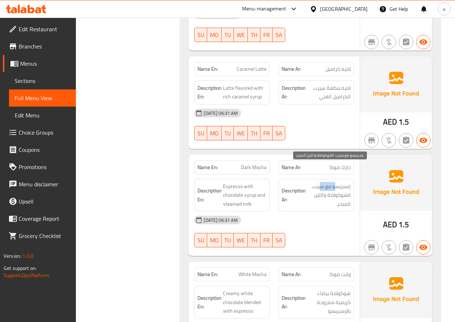
drag, startPoint x: 336, startPoint y: 170, endPoint x: 317, endPoint y: 173, distance: 19.2
click at [317, 182] on span "إسبريسو مع سيرب الشوكولاتة واللبن المبخر." at bounding box center [328, 195] width 43 height 27
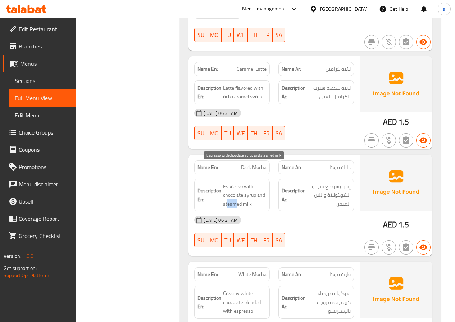
drag, startPoint x: 228, startPoint y: 185, endPoint x: 268, endPoint y: 181, distance: 40.4
click at [241, 185] on span "Espresso with chocolate syrup and steamed milk" at bounding box center [244, 195] width 43 height 27
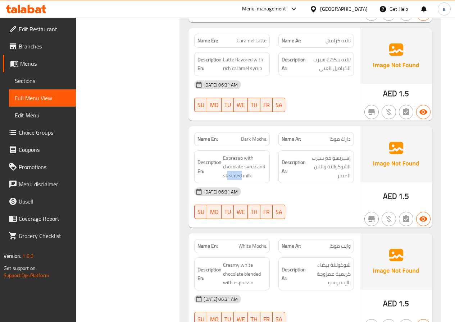
scroll to position [1042, 0]
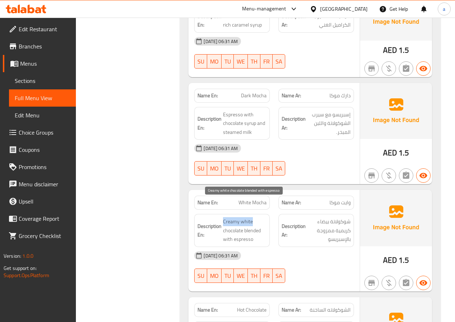
drag, startPoint x: 231, startPoint y: 203, endPoint x: 256, endPoint y: 201, distance: 24.9
click at [256, 217] on h6 "Description En: Creamy white chocolate blended with espresso" at bounding box center [231, 230] width 69 height 27
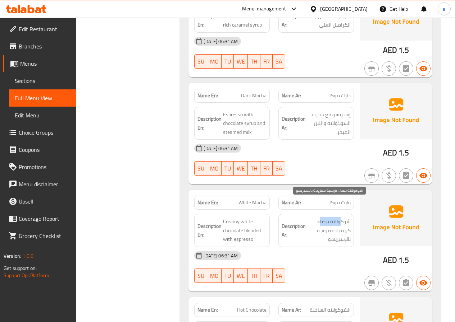
drag, startPoint x: 331, startPoint y: 205, endPoint x: 319, endPoint y: 206, distance: 11.5
click at [319, 217] on span "شوكولاتة بيضاء كريمية ممزوجة بالإسبريسو" at bounding box center [328, 230] width 43 height 27
drag, startPoint x: 349, startPoint y: 214, endPoint x: 316, endPoint y: 214, distance: 33.8
click at [316, 217] on span "شوكولاتة بيضاء كريمية ممزوجة بالإسبريسو" at bounding box center [328, 230] width 43 height 27
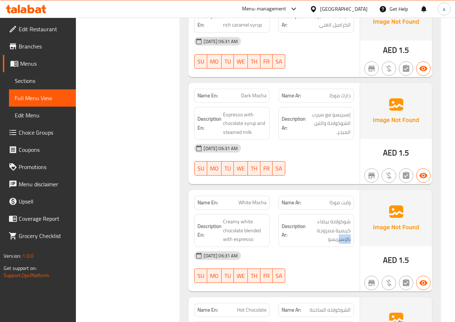
drag, startPoint x: 349, startPoint y: 225, endPoint x: 314, endPoint y: 224, distance: 34.9
click at [317, 224] on div "Description Ar: شوكولاتة بيضاء كريمية ممزوجة بالإسبريسو" at bounding box center [315, 230] width 75 height 33
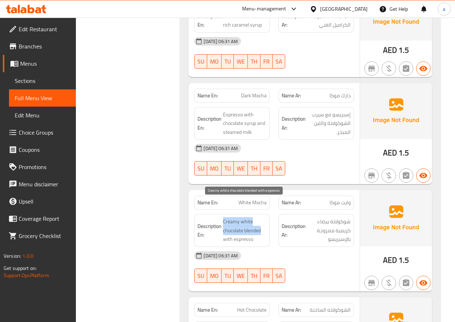
drag, startPoint x: 239, startPoint y: 216, endPoint x: 269, endPoint y: 215, distance: 29.8
click at [269, 215] on div "Description En: Creamy white chocolate blended with espresso" at bounding box center [231, 230] width 75 height 33
click at [424, 279] on icon "button" at bounding box center [423, 283] width 9 height 9
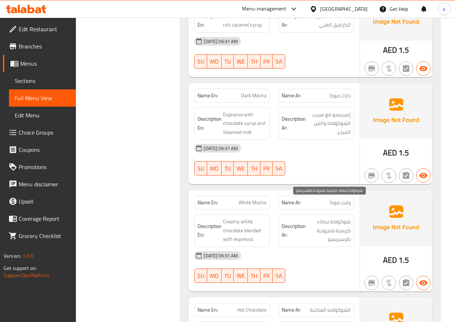
click at [333, 217] on span "شوكولاتة بيضاء كريمية ممزوجة بالإسبريسو" at bounding box center [328, 230] width 43 height 27
click at [327, 220] on span "شوكولاتة بيضاء كريمية ممزوجة بالإسبريسو" at bounding box center [328, 230] width 43 height 27
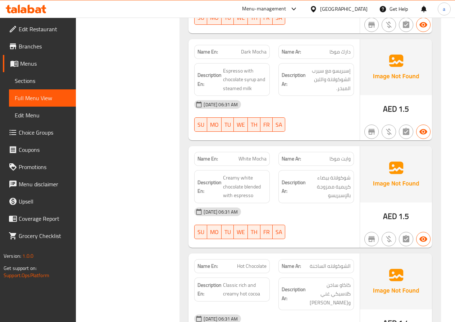
scroll to position [1070, 0]
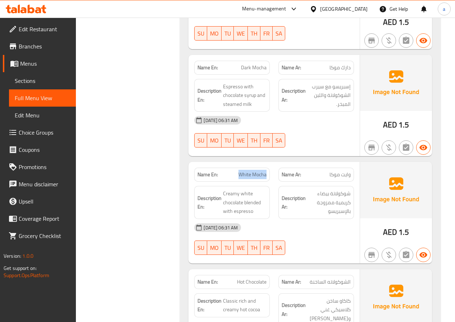
drag, startPoint x: 239, startPoint y: 155, endPoint x: 268, endPoint y: 158, distance: 30.0
click at [268, 168] on div "Name En: White Mocha" at bounding box center [231, 175] width 75 height 14
copy span "White Mocha"
click at [33, 80] on span "Sections" at bounding box center [42, 81] width 55 height 9
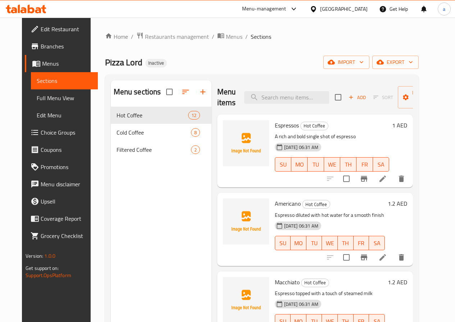
click at [286, 70] on div "Home / Restaurants management / Menus / Sections Pizza Lord Inactive import exp…" at bounding box center [261, 220] width 313 height 377
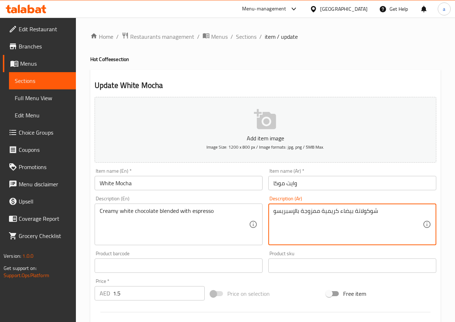
click at [312, 213] on textarea "شوكولاتة بيضاء كريمية ممزوجة بالإسبريسو" at bounding box center [347, 225] width 149 height 34
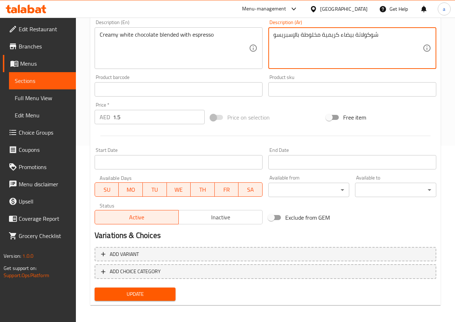
scroll to position [180, 0]
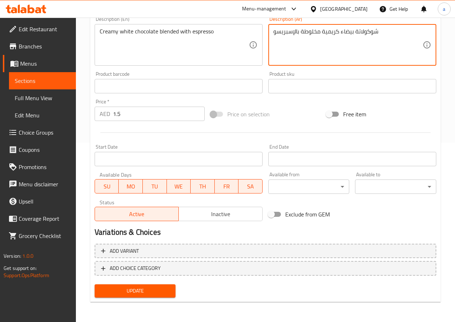
type textarea "شوكولاتة بيضاء كريمية مخلوطة بالإسبريسو"
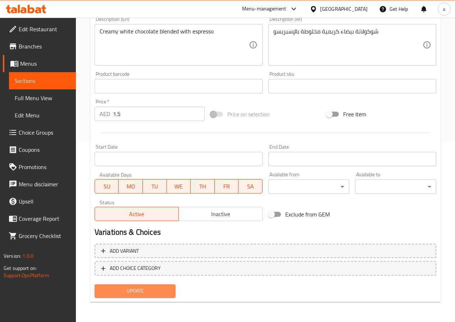
click at [155, 288] on span "Update" at bounding box center [135, 291] width 70 height 9
click at [169, 288] on span "Update" at bounding box center [135, 291] width 70 height 9
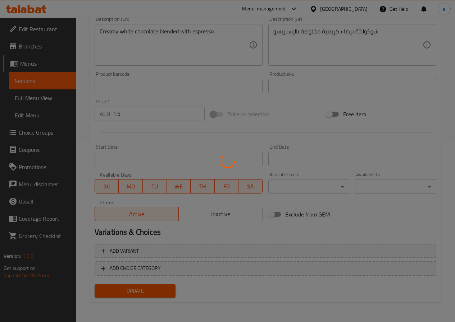
scroll to position [0, 0]
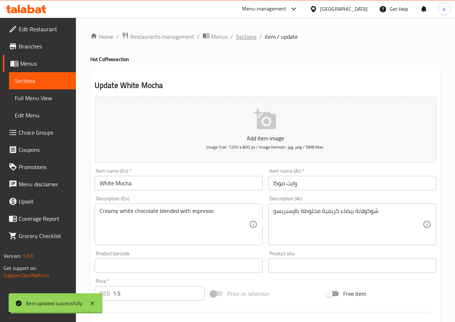
click at [251, 37] on span "Sections" at bounding box center [246, 36] width 20 height 9
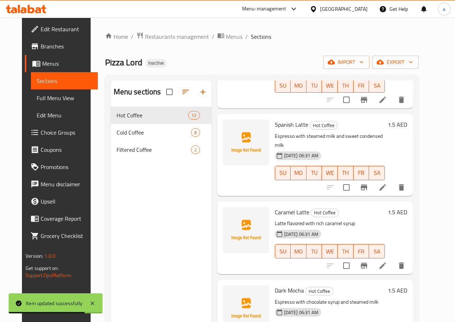
scroll to position [576, 0]
click at [42, 97] on span "Full Menu View" at bounding box center [64, 98] width 55 height 9
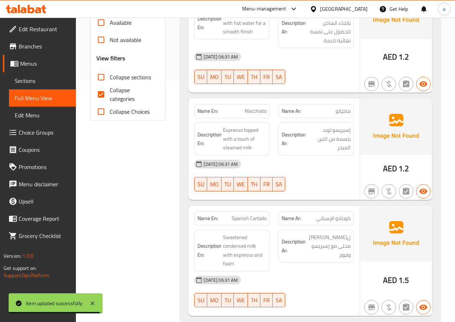
scroll to position [288, 0]
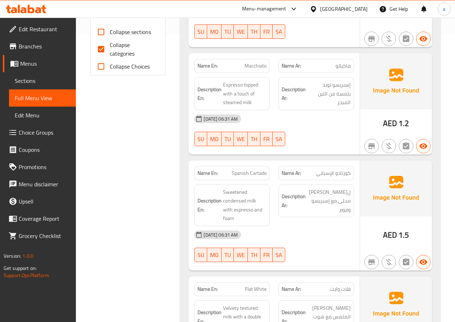
click at [107, 49] on input "Collapse categories" at bounding box center [100, 49] width 17 height 17
checkbox input "false"
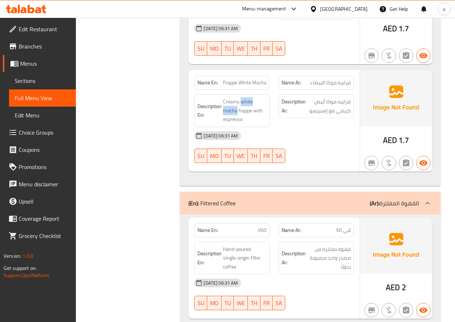
scroll to position [2213, 0]
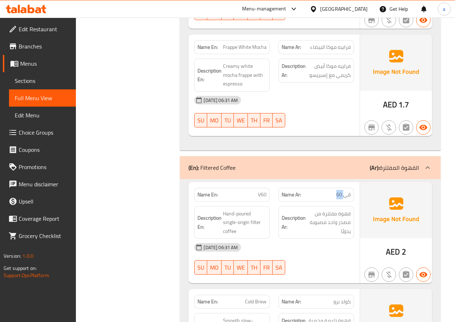
drag, startPoint x: 335, startPoint y: 177, endPoint x: 343, endPoint y: 176, distance: 7.2
click at [343, 191] on p "Name Ar: ڤي 60" at bounding box center [315, 195] width 69 height 8
drag, startPoint x: 256, startPoint y: 179, endPoint x: 274, endPoint y: 179, distance: 18.0
click at [273, 184] on div "Name En: V60" at bounding box center [232, 195] width 84 height 23
drag, startPoint x: 343, startPoint y: 199, endPoint x: 325, endPoint y: 209, distance: 20.4
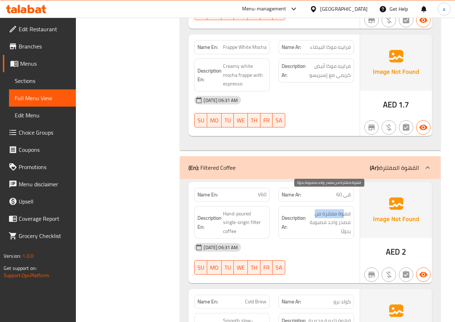
click at [312, 210] on span "قهوة مفلترة من مصدر واحد مصبوبة يدويًا" at bounding box center [328, 223] width 43 height 27
click at [327, 210] on span "قهوة مفلترة من مصدر واحد مصبوبة يدويًا" at bounding box center [328, 223] width 43 height 27
drag, startPoint x: 346, startPoint y: 207, endPoint x: 311, endPoint y: 206, distance: 36.0
click at [311, 210] on span "قهوة مفلترة من مصدر واحد مصبوبة يدويًا" at bounding box center [328, 223] width 43 height 27
click at [317, 213] on span "قهوة مفلترة من مصدر واحد مصبوبة يدويًا" at bounding box center [328, 223] width 43 height 27
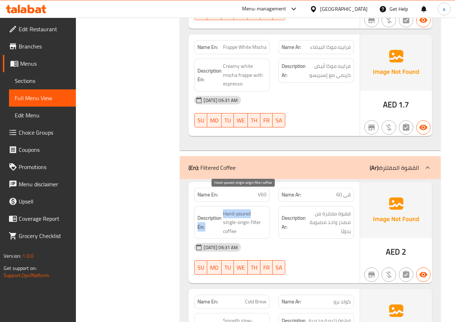
drag, startPoint x: 222, startPoint y: 196, endPoint x: 255, endPoint y: 197, distance: 33.1
click at [255, 210] on h6 "Description En: Hand-poured single-origin filter coffee" at bounding box center [231, 223] width 69 height 27
click at [255, 210] on span "Hand-poured single-origin filter coffee" at bounding box center [244, 223] width 43 height 27
click at [237, 210] on span "Hand-poured single-origin filter coffee" at bounding box center [244, 223] width 43 height 27
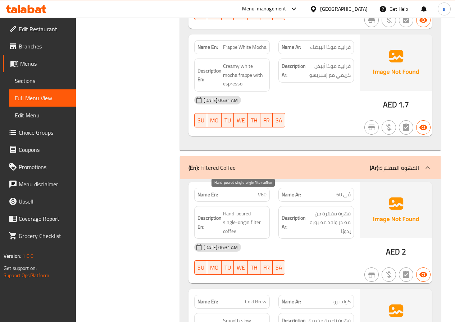
click at [230, 210] on span "Hand-poured single-origin filter coffee" at bounding box center [244, 223] width 43 height 27
click at [234, 210] on span "Hand-poured single-origin filter coffee" at bounding box center [244, 223] width 43 height 27
drag, startPoint x: 221, startPoint y: 197, endPoint x: 243, endPoint y: 199, distance: 22.0
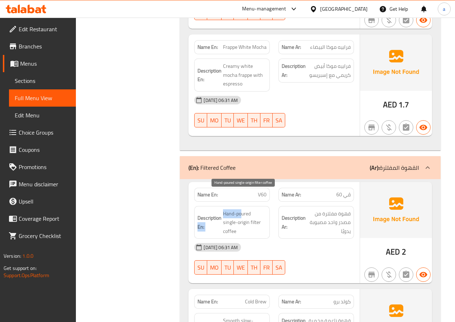
click at [242, 210] on h6 "Description En: Hand-poured single-origin filter coffee" at bounding box center [231, 223] width 69 height 27
click at [248, 210] on span "Hand-poured single-origin filter coffee" at bounding box center [244, 223] width 43 height 27
drag, startPoint x: 252, startPoint y: 198, endPoint x: 224, endPoint y: 196, distance: 27.8
click at [224, 210] on span "Hand-poured single-origin filter coffee" at bounding box center [244, 223] width 43 height 27
copy span "Hand-poured"
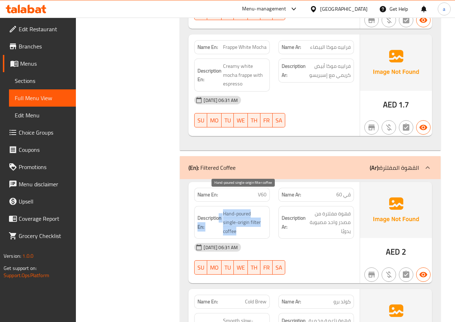
drag, startPoint x: 220, startPoint y: 205, endPoint x: 247, endPoint y: 210, distance: 27.1
click at [260, 216] on h6 "Description En: Hand-poured single-origin filter coffee" at bounding box center [231, 223] width 69 height 27
click at [229, 210] on span "Hand-poured single-origin filter coffee" at bounding box center [244, 223] width 43 height 27
click at [223, 210] on span "Hand-poured single-origin filter coffee" at bounding box center [244, 223] width 43 height 27
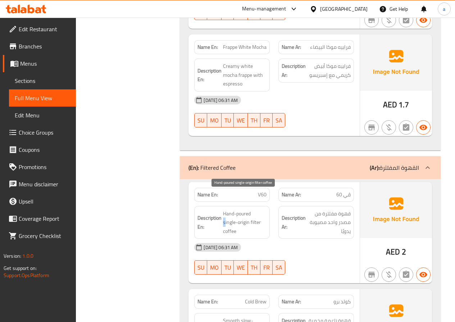
click at [222, 210] on h6 "Description En: Hand-poured single-origin filter coffee" at bounding box center [231, 223] width 69 height 27
drag, startPoint x: 225, startPoint y: 206, endPoint x: 248, endPoint y: 213, distance: 24.0
click at [248, 213] on span "Hand-poured single-origin filter coffee" at bounding box center [244, 223] width 43 height 27
click at [263, 191] on span "V60" at bounding box center [262, 195] width 9 height 8
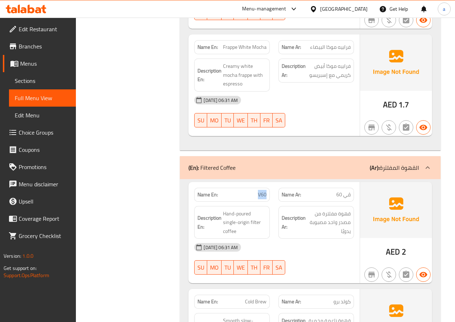
copy span "V60"
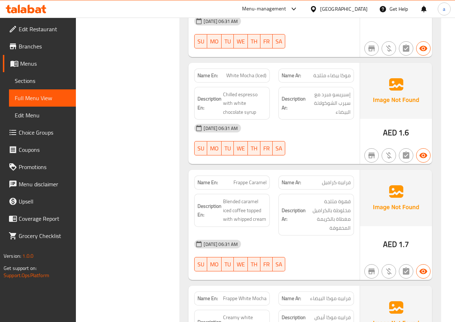
click at [37, 83] on span "Sections" at bounding box center [42, 81] width 55 height 9
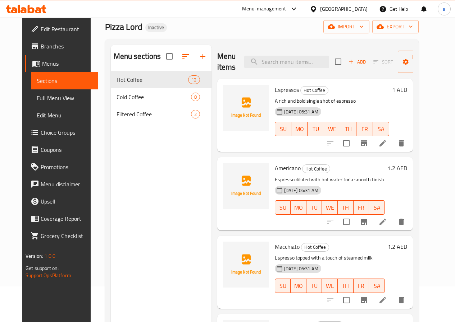
scroll to position [29, 0]
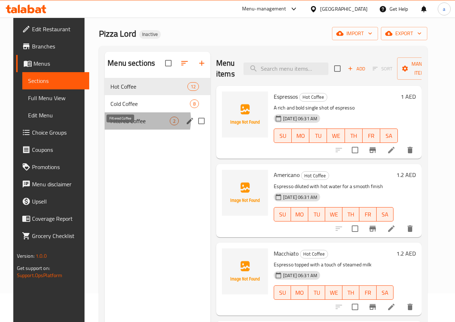
click at [131, 125] on span "Filtered Coffee" at bounding box center [139, 121] width 59 height 9
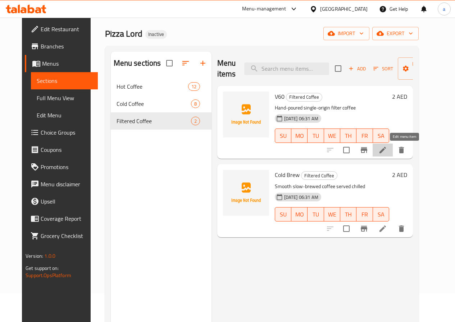
click at [386, 151] on icon at bounding box center [382, 150] width 6 height 6
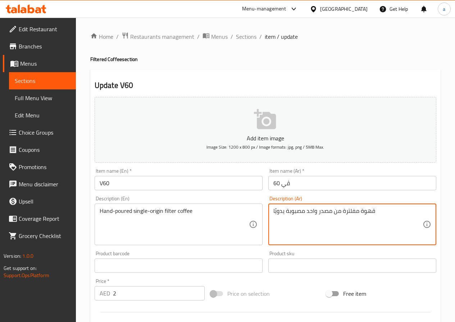
click at [326, 212] on textarea "قهوة مفلترة من مصدر واحد مصبوبة يدويًا" at bounding box center [347, 225] width 149 height 34
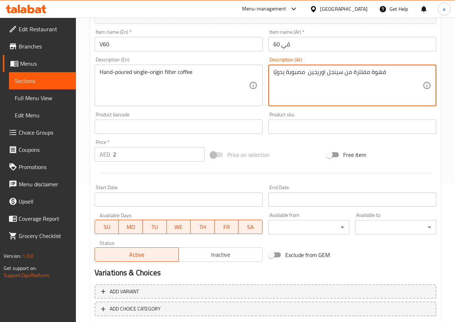
scroll to position [180, 0]
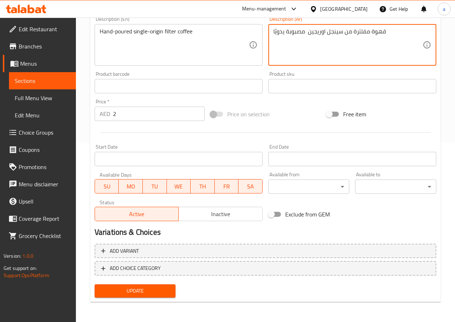
type textarea "قهوة مفلترة من سينجل اوريجين مصبوبة يدويًا"
click at [164, 285] on button "Update" at bounding box center [135, 291] width 81 height 13
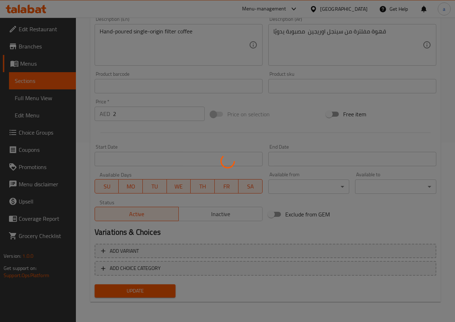
scroll to position [0, 0]
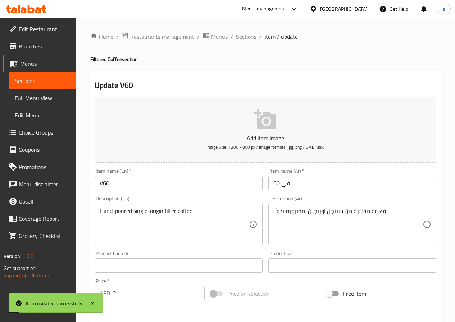
click at [42, 96] on span "Full Menu View" at bounding box center [42, 98] width 55 height 9
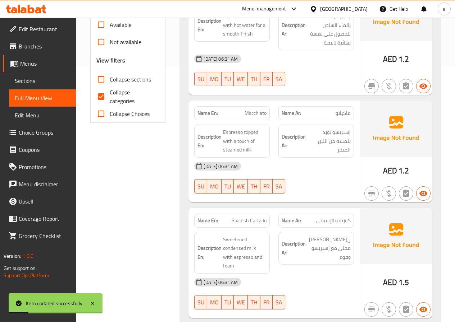
scroll to position [288, 0]
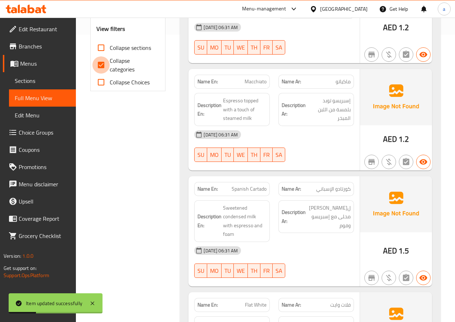
click at [98, 69] on input "Collapse categories" at bounding box center [100, 64] width 17 height 17
checkbox input "false"
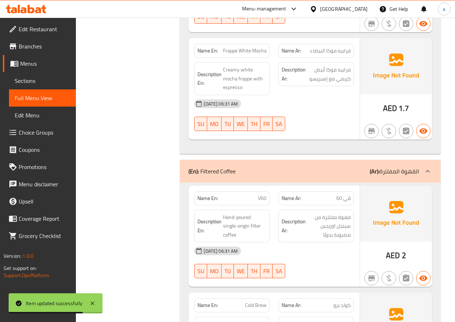
scroll to position [2292, 0]
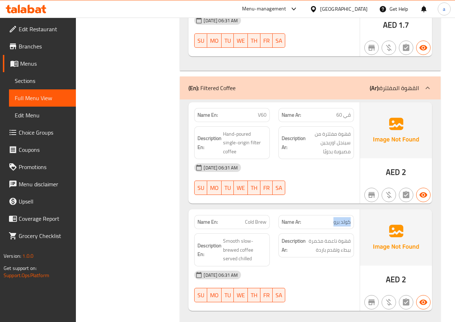
drag, startPoint x: 350, startPoint y: 203, endPoint x: 325, endPoint y: 207, distance: 25.8
click at [325, 215] on div "Name Ar: كولد برو" at bounding box center [315, 222] width 75 height 14
drag, startPoint x: 253, startPoint y: 205, endPoint x: 262, endPoint y: 205, distance: 8.6
click at [254, 219] on span "Cold Brew" at bounding box center [256, 223] width 22 height 8
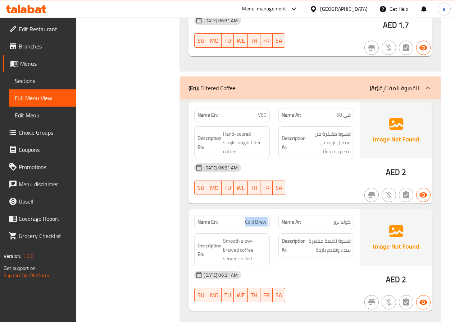
drag, startPoint x: 240, startPoint y: 205, endPoint x: 277, endPoint y: 208, distance: 37.8
click at [277, 211] on div "Name En: Cold Brew Name Ar: كولد برو" at bounding box center [274, 222] width 168 height 23
drag, startPoint x: 314, startPoint y: 234, endPoint x: 354, endPoint y: 224, distance: 41.6
click at [354, 229] on div "Description Ar: قهوة ناعمة مخمرة ببطء وتقدم باردة" at bounding box center [316, 250] width 84 height 42
drag, startPoint x: 225, startPoint y: 222, endPoint x: 251, endPoint y: 227, distance: 26.6
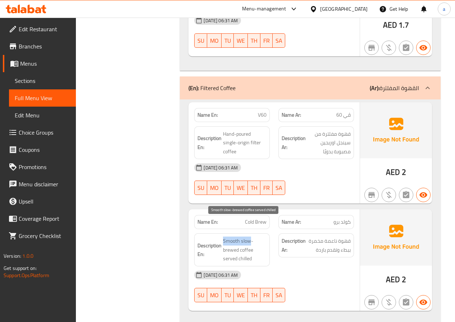
click at [251, 237] on span "Smooth slow-brewed coffee served chilled" at bounding box center [244, 250] width 43 height 27
drag, startPoint x: 223, startPoint y: 233, endPoint x: 239, endPoint y: 234, distance: 16.5
click at [239, 237] on h6 "Description En: Smooth slow-brewed coffee served chilled" at bounding box center [231, 250] width 69 height 27
click at [239, 237] on span "Smooth slow-brewed coffee served chilled" at bounding box center [244, 250] width 43 height 27
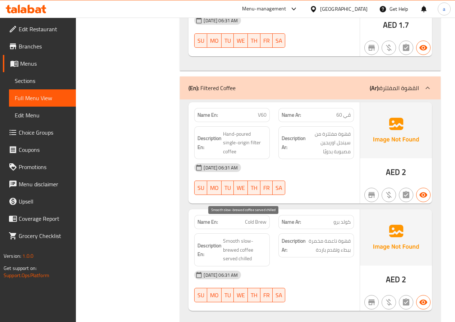
click at [225, 237] on span "Smooth slow-brewed coffee served chilled" at bounding box center [244, 250] width 43 height 27
click at [226, 237] on span "Smooth slow-brewed coffee served chilled" at bounding box center [244, 250] width 43 height 27
click at [228, 237] on span "Smooth slow-brewed coffee served chilled" at bounding box center [244, 250] width 43 height 27
copy span "brewed"
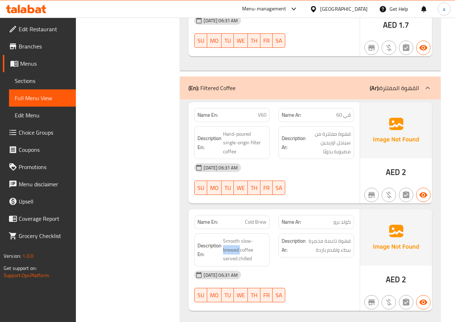
click at [252, 219] on span "Cold Brew" at bounding box center [256, 223] width 22 height 8
click at [257, 219] on span "Cold Brew" at bounding box center [256, 223] width 22 height 8
click at [258, 219] on span "Cold Brew" at bounding box center [256, 223] width 22 height 8
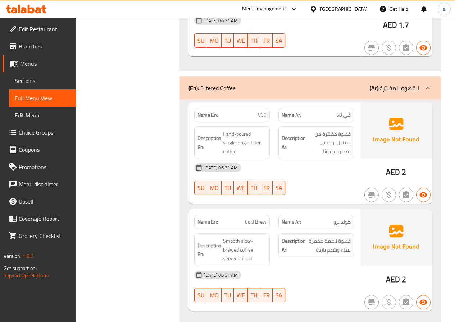
click at [254, 219] on span "Cold Brew" at bounding box center [256, 223] width 22 height 8
click at [249, 219] on span "Cold Brew" at bounding box center [256, 223] width 22 height 8
click at [250, 219] on span "Cold Brew" at bounding box center [256, 223] width 22 height 8
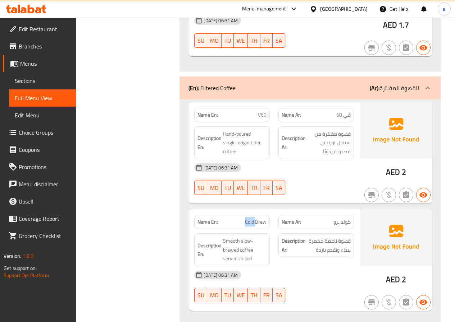
click at [250, 219] on span "Cold Brew" at bounding box center [256, 223] width 22 height 8
click at [256, 219] on span "Cold Brew" at bounding box center [256, 223] width 22 height 8
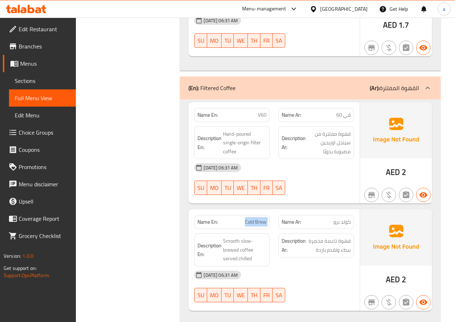
copy span "Cold Brew"
click at [232, 237] on span "Smooth slow-brewed coffee served chilled" at bounding box center [244, 250] width 43 height 27
copy span "brewed"
click at [256, 219] on span "Cold Brew" at bounding box center [256, 223] width 22 height 8
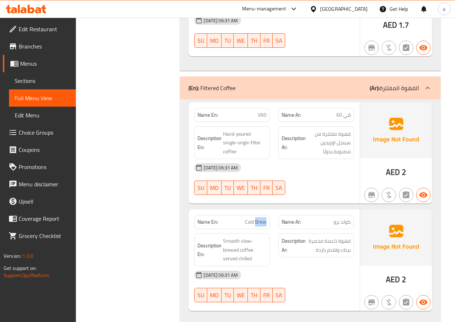
click at [256, 219] on span "Cold Brew" at bounding box center [256, 223] width 22 height 8
copy span "Cold Brew"
click at [51, 78] on span "Sections" at bounding box center [42, 81] width 55 height 9
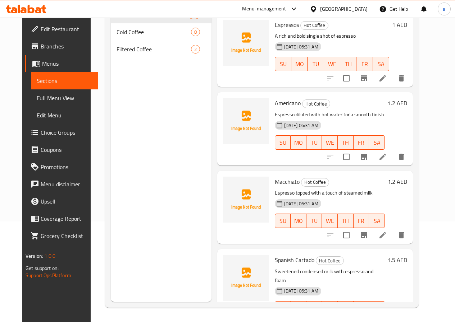
scroll to position [101, 0]
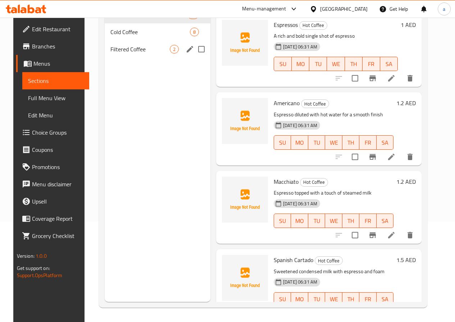
click at [138, 54] on span "Filtered Coffee" at bounding box center [139, 49] width 59 height 9
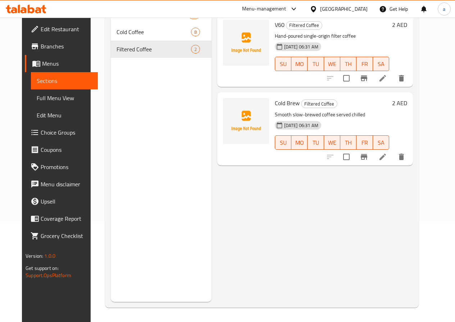
click at [387, 156] on icon at bounding box center [382, 157] width 9 height 9
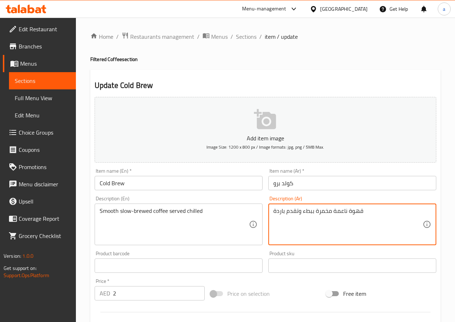
click at [320, 212] on textarea "قهوة ناعمة مخمرة ببطء وتقدم باردة" at bounding box center [347, 225] width 149 height 34
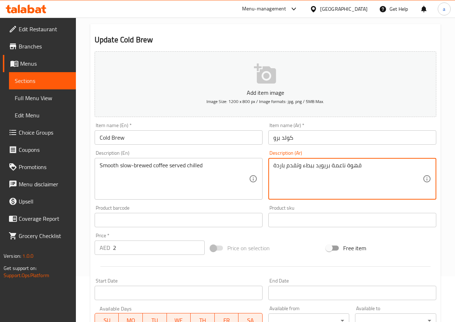
scroll to position [180, 0]
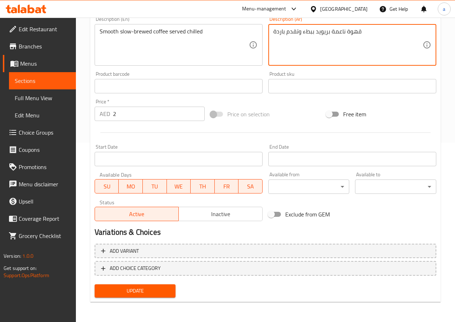
type textarea "قهوة ناعمة بريويد ببطء وتقدم باردة"
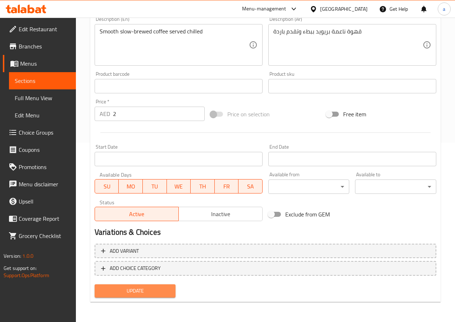
click at [167, 286] on button "Update" at bounding box center [135, 291] width 81 height 13
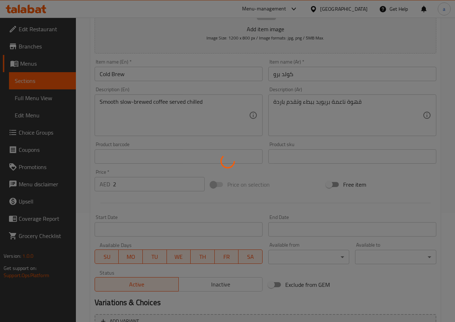
scroll to position [0, 0]
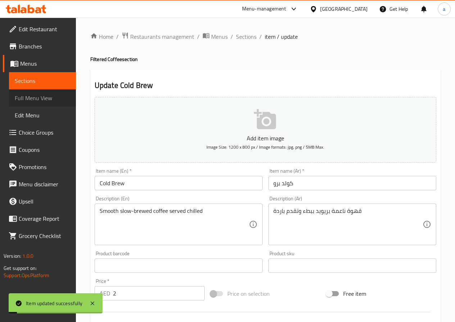
click at [60, 100] on span "Full Menu View" at bounding box center [42, 98] width 55 height 9
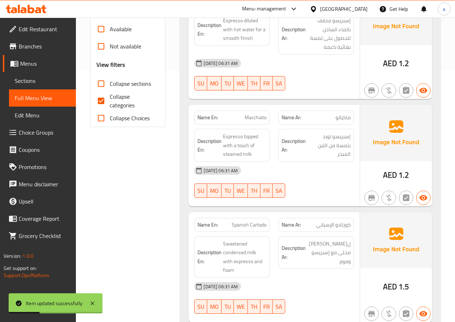
click at [105, 102] on input "Collapse categories" at bounding box center [100, 100] width 17 height 17
checkbox input "false"
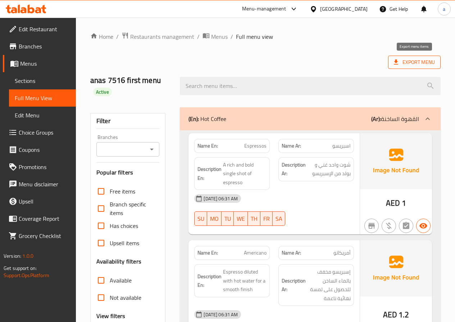
click at [400, 57] on span "Export Menu" at bounding box center [414, 62] width 52 height 13
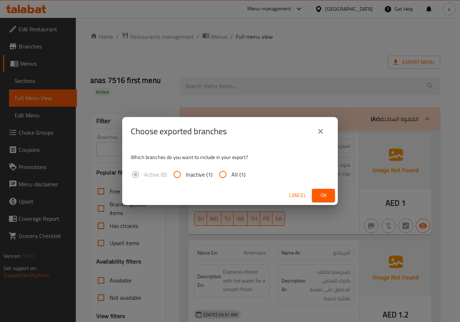
click at [236, 173] on span "All (1)" at bounding box center [238, 174] width 14 height 9
click at [231, 173] on input "All (1)" at bounding box center [222, 174] width 17 height 17
radio input "true"
click at [327, 193] on span "Ok" at bounding box center [324, 195] width 12 height 9
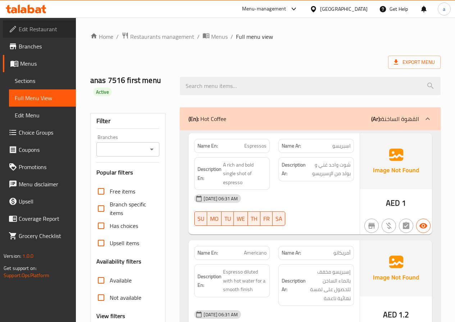
click at [36, 33] on span "Edit Restaurant" at bounding box center [44, 29] width 51 height 9
